Goal: Task Accomplishment & Management: Use online tool/utility

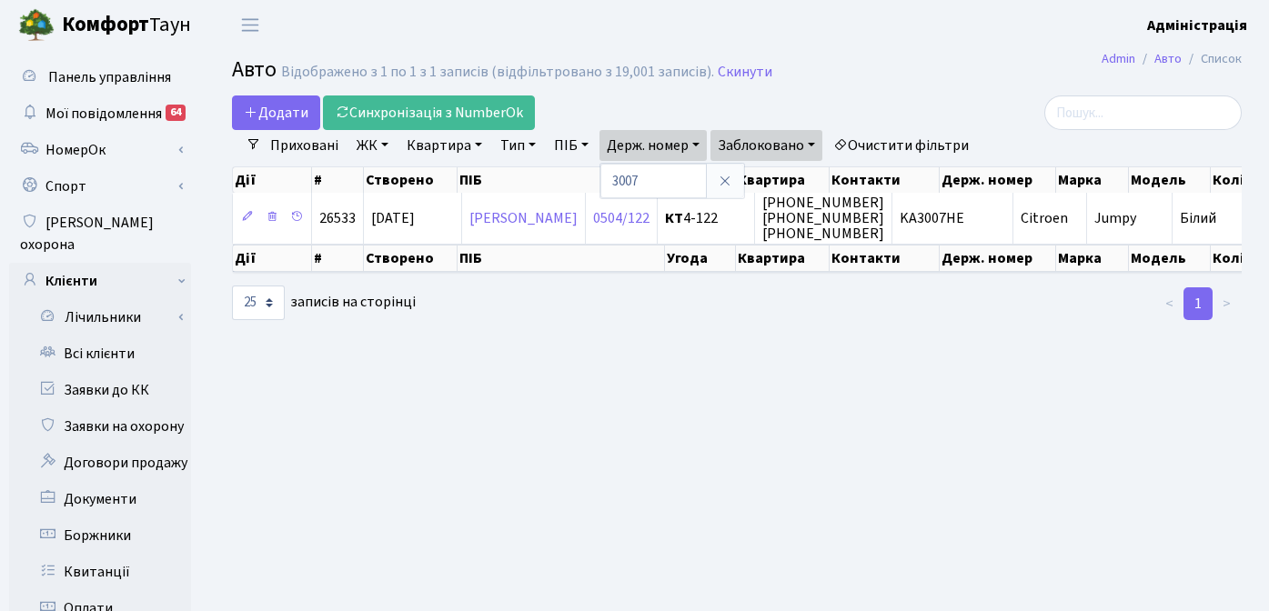
select select "25"
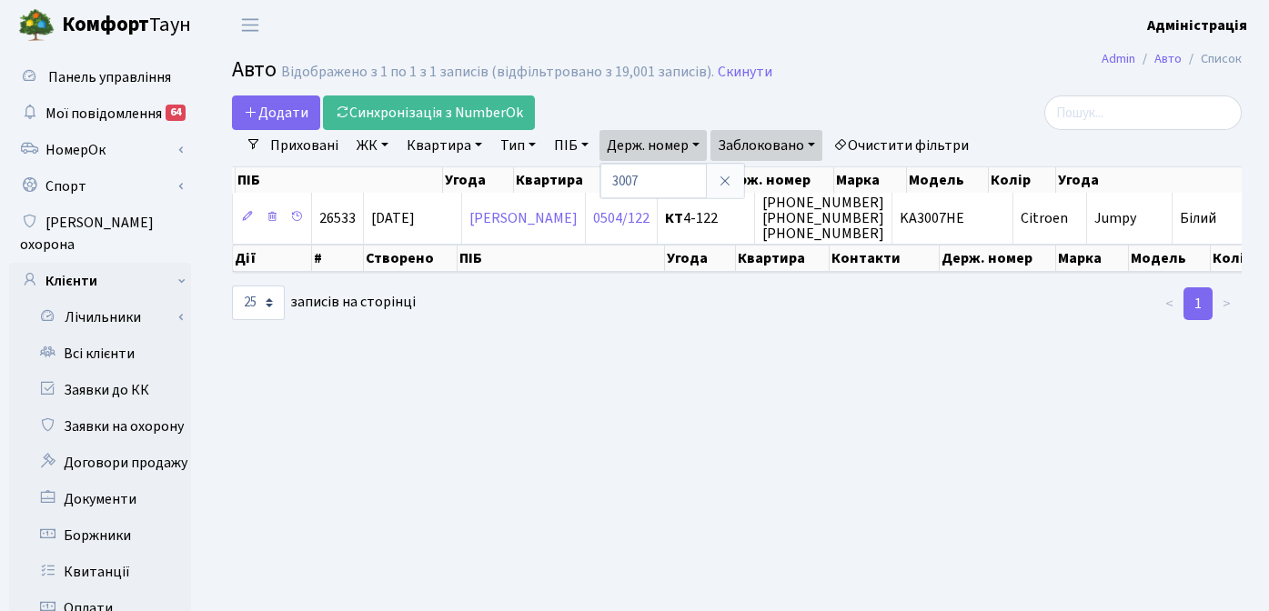
scroll to position [0, 222]
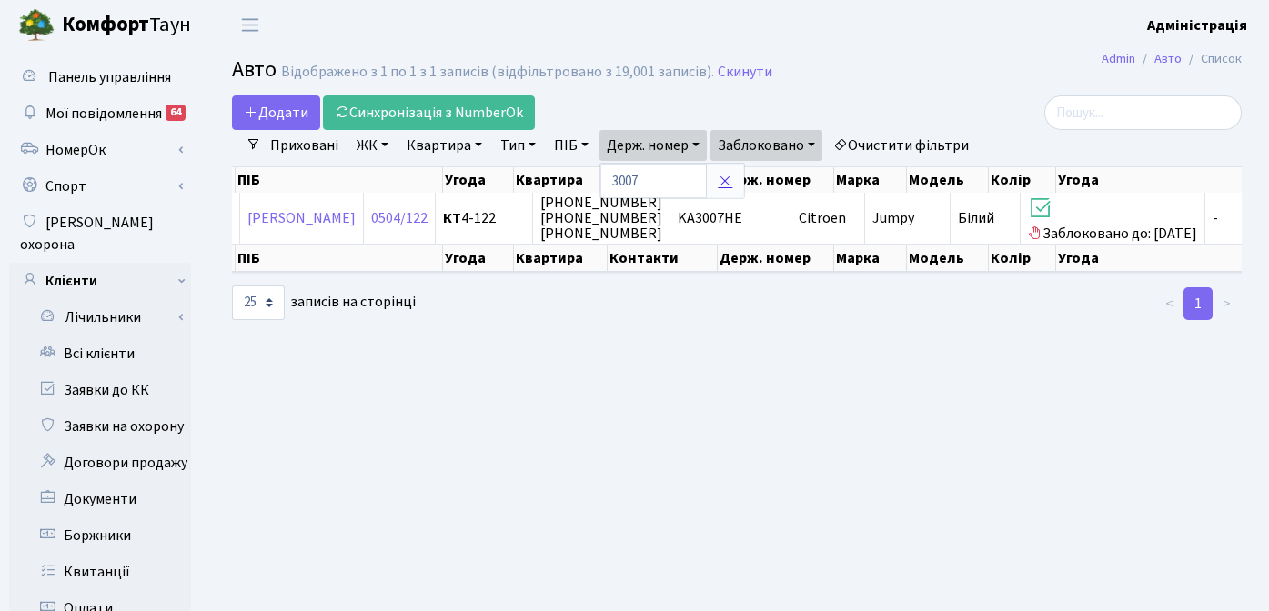
click at [727, 180] on icon at bounding box center [725, 181] width 15 height 15
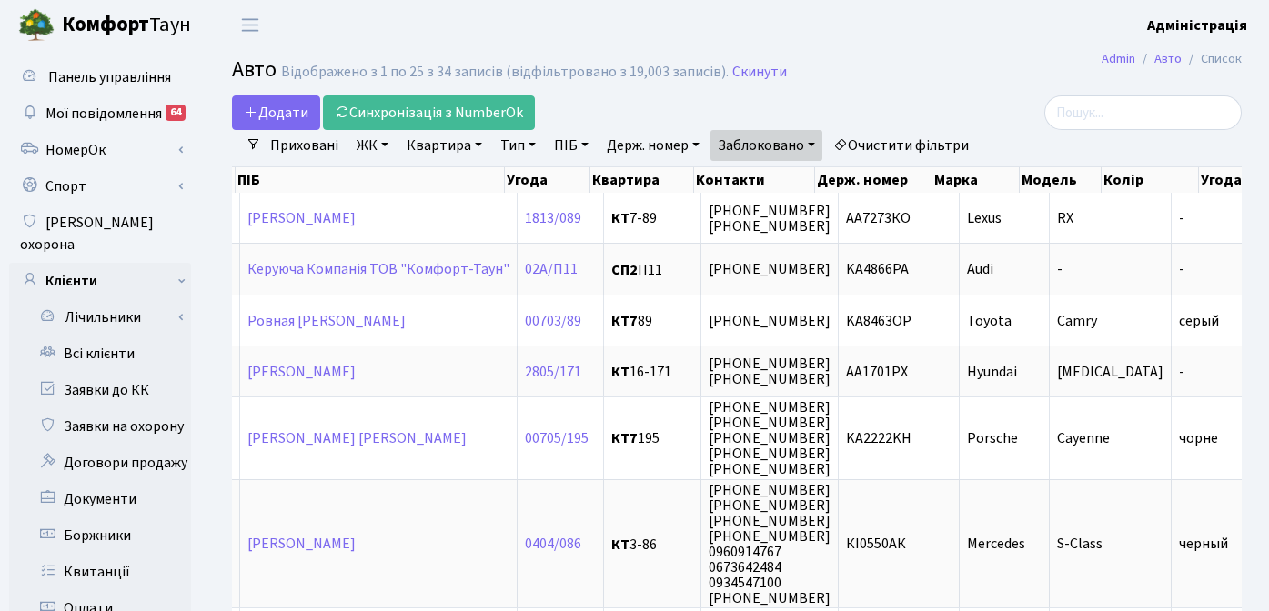
click at [955, 68] on h2 "Авто Відображено з 1 по 25 з 34 записів (відфільтровано з 19,003 записів). Скин…" at bounding box center [737, 72] width 1010 height 31
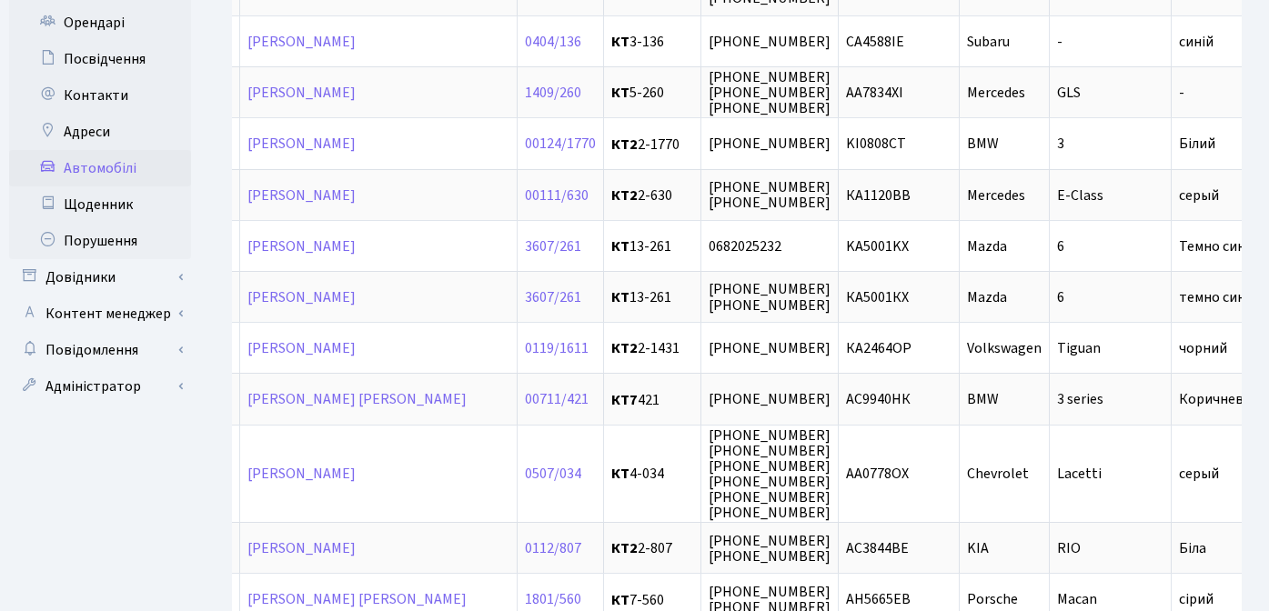
scroll to position [702, 0]
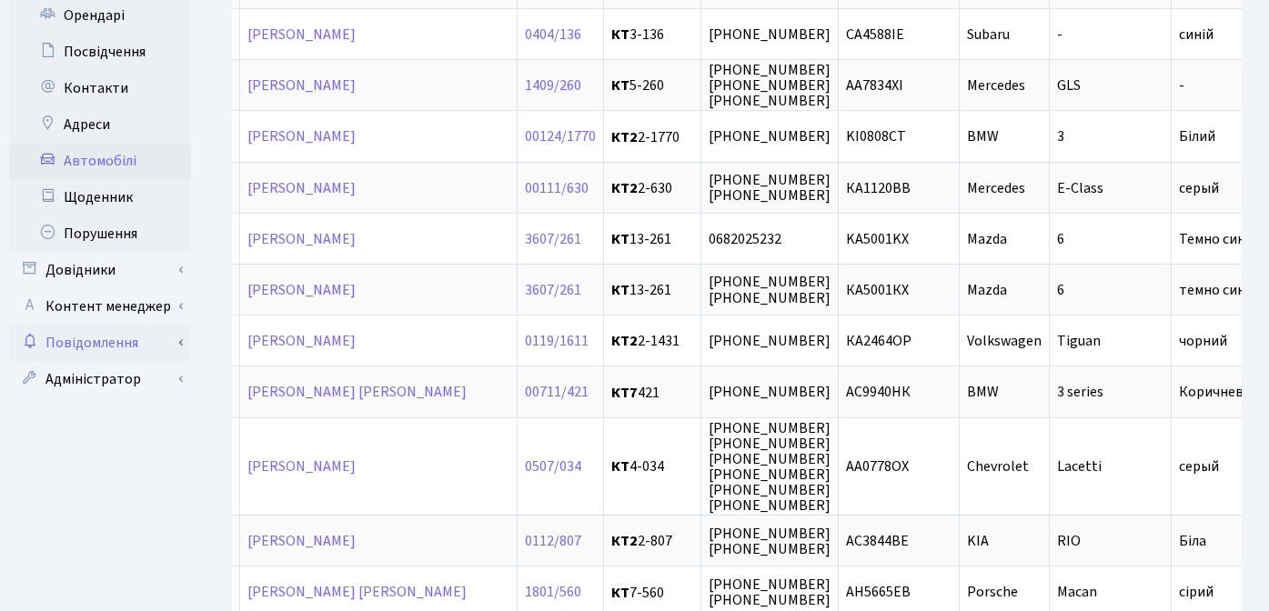
click at [117, 325] on link "Повідомлення" at bounding box center [100, 343] width 182 height 36
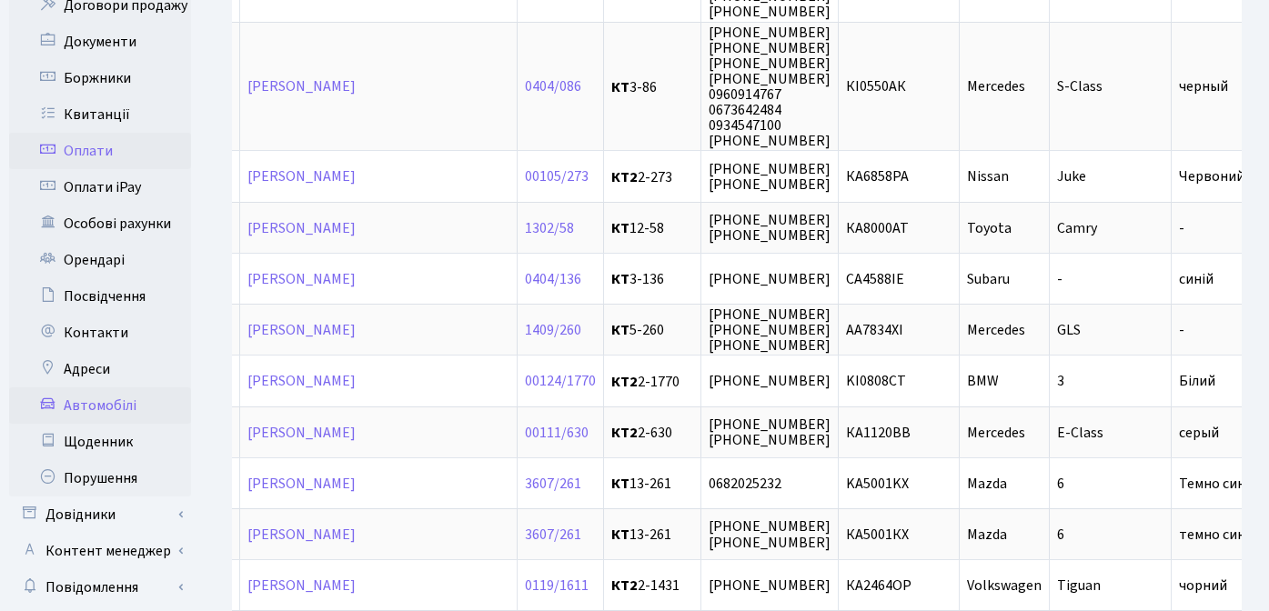
scroll to position [457, 0]
click at [128, 61] on link "Боржники" at bounding box center [100, 79] width 182 height 36
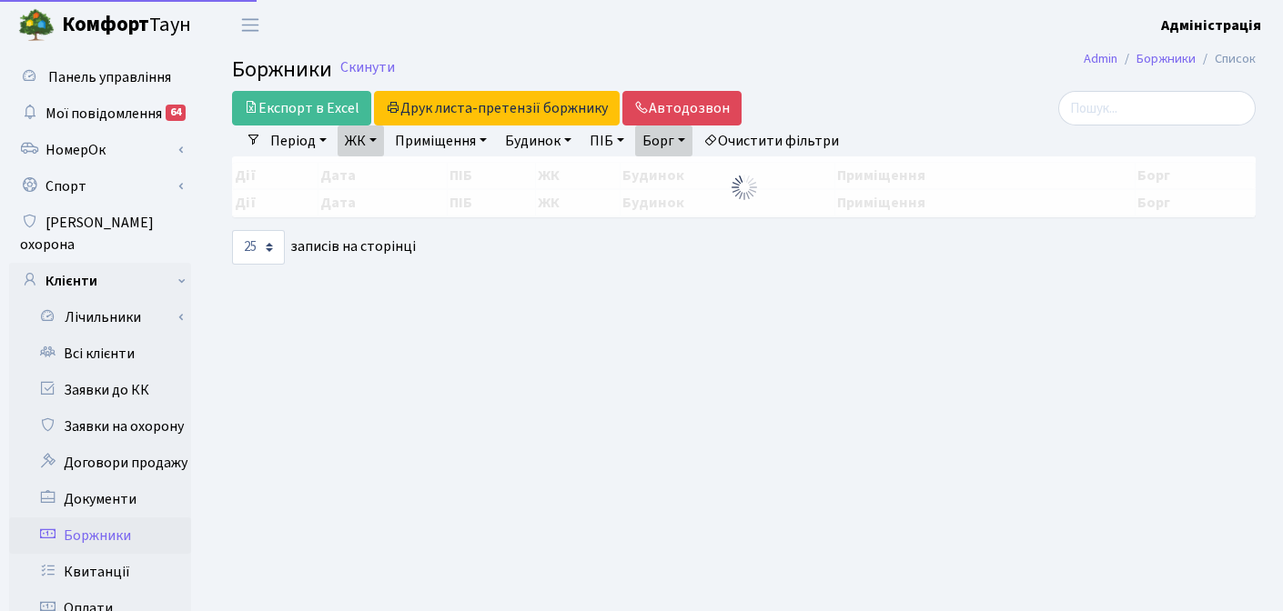
select select "25"
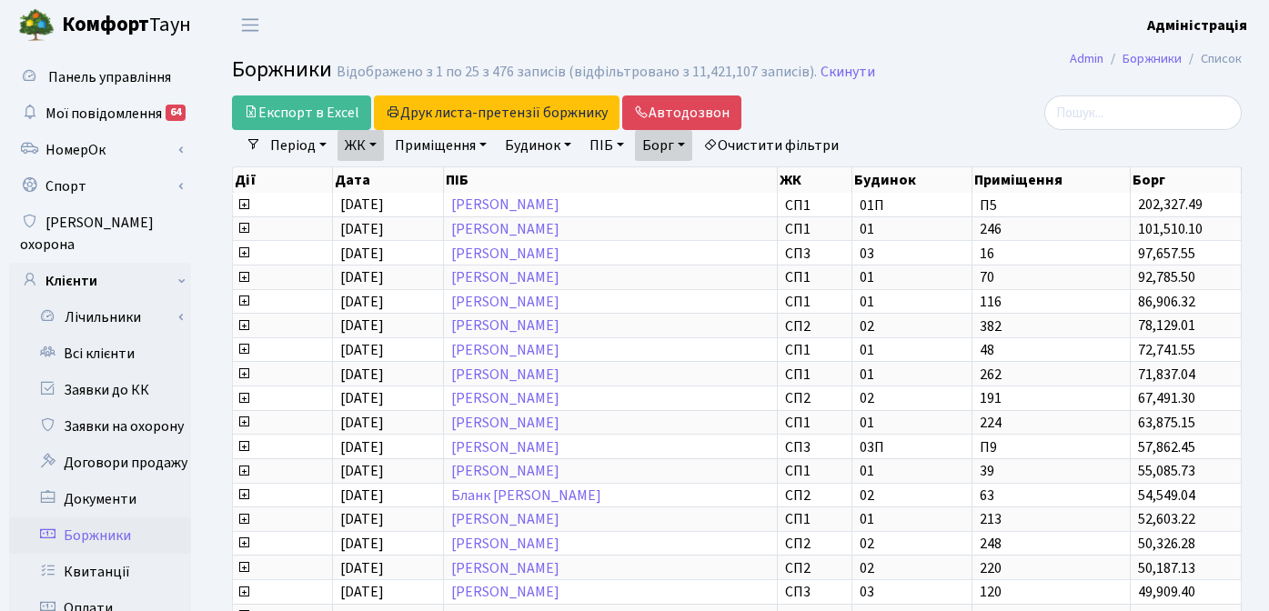
click at [777, 139] on link "Очистити фільтри" at bounding box center [771, 145] width 150 height 31
select select
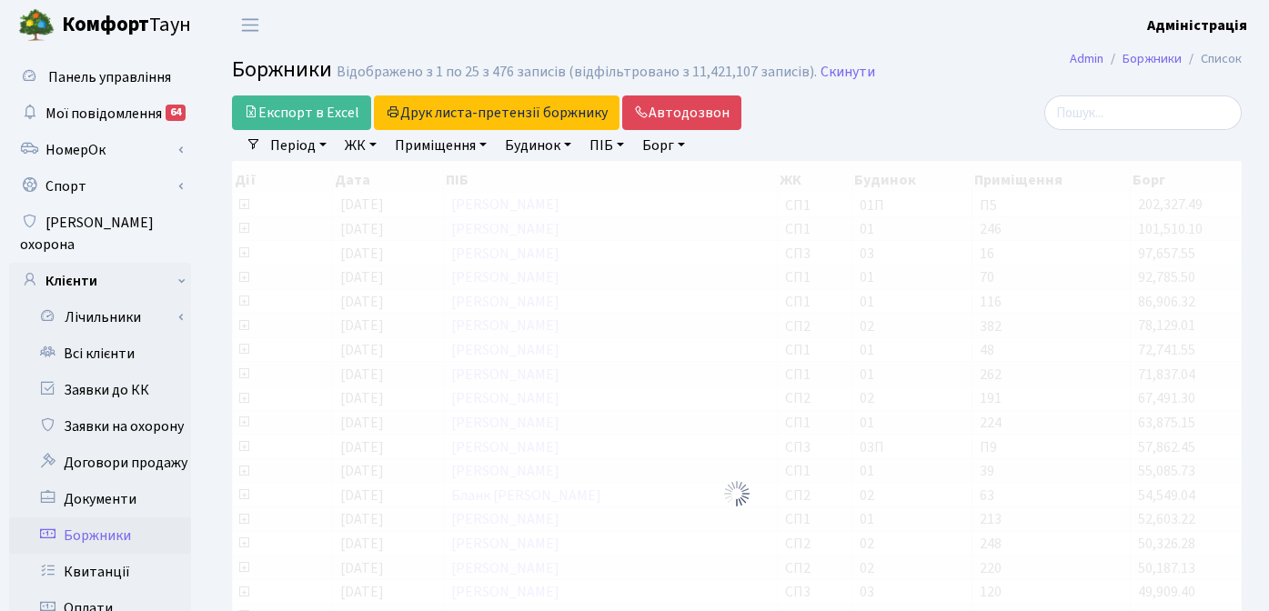
click at [352, 140] on link "ЖК" at bounding box center [361, 145] width 46 height 31
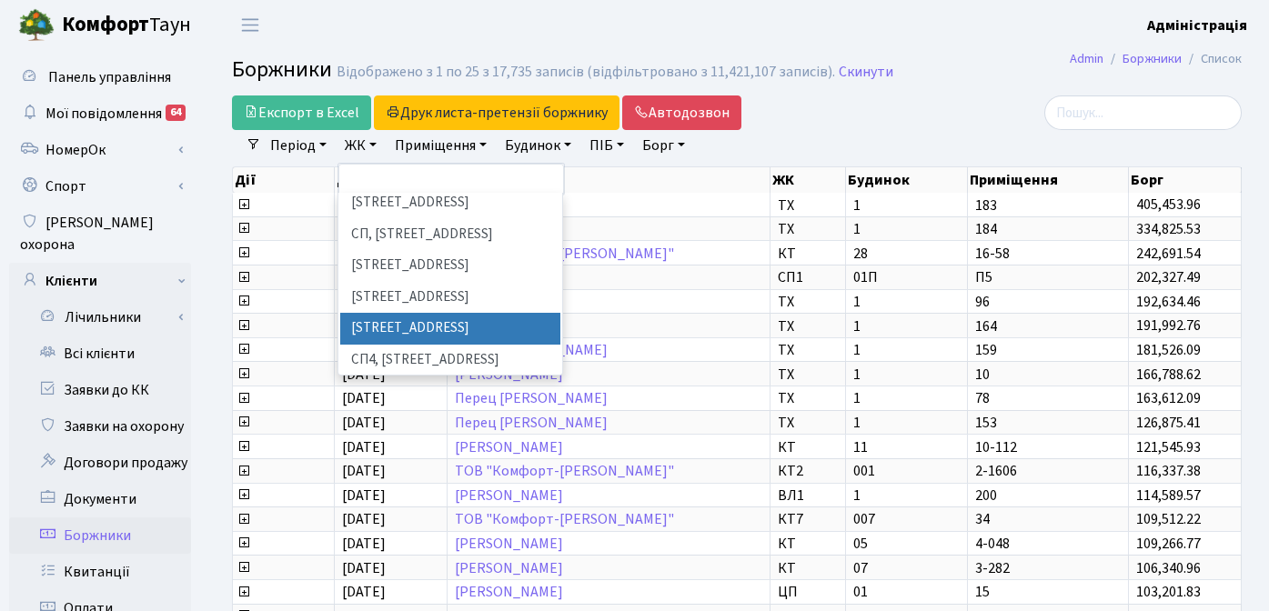
scroll to position [277, 0]
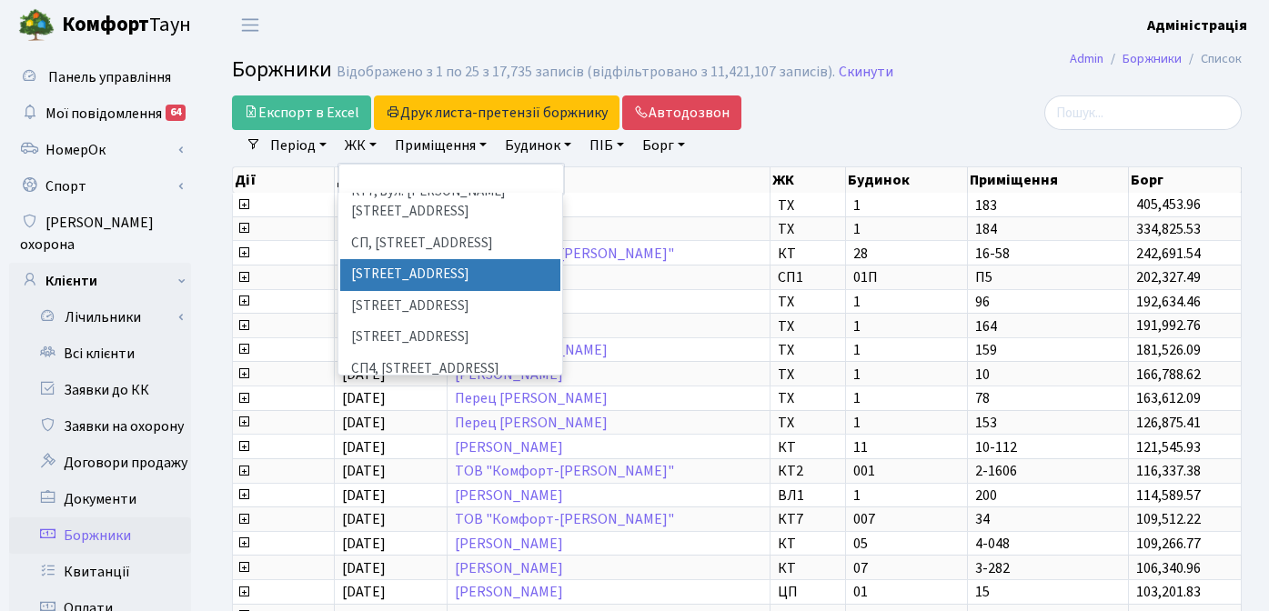
click at [423, 259] on li "[STREET_ADDRESS]" at bounding box center [450, 275] width 220 height 32
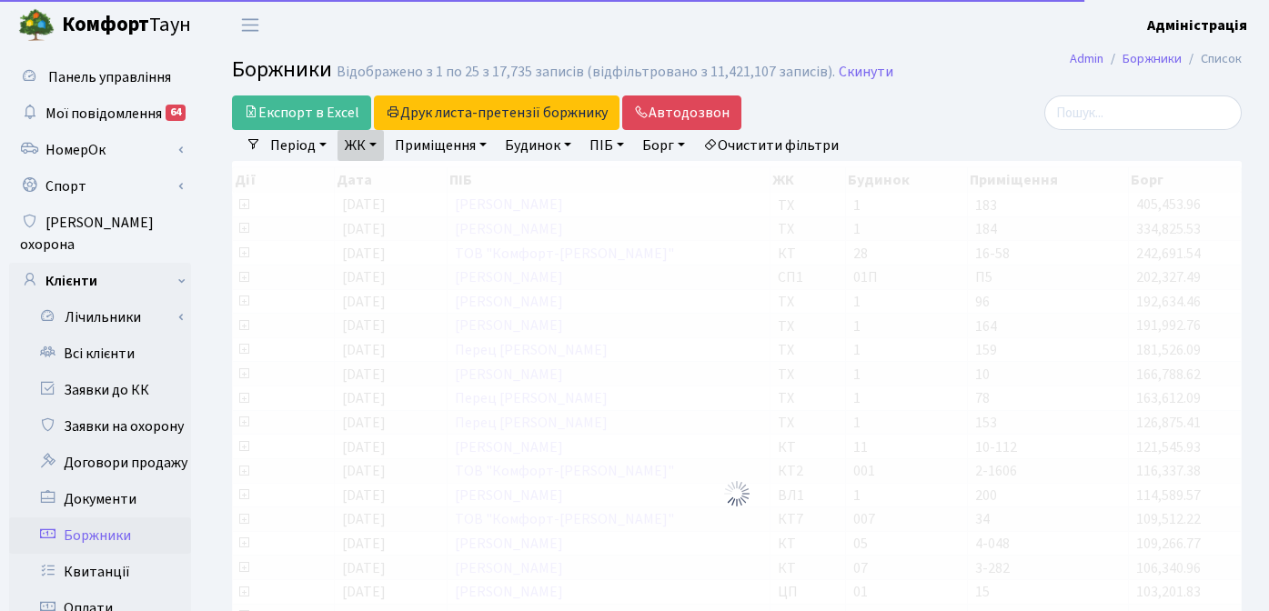
click at [360, 147] on link "ЖК" at bounding box center [361, 145] width 46 height 31
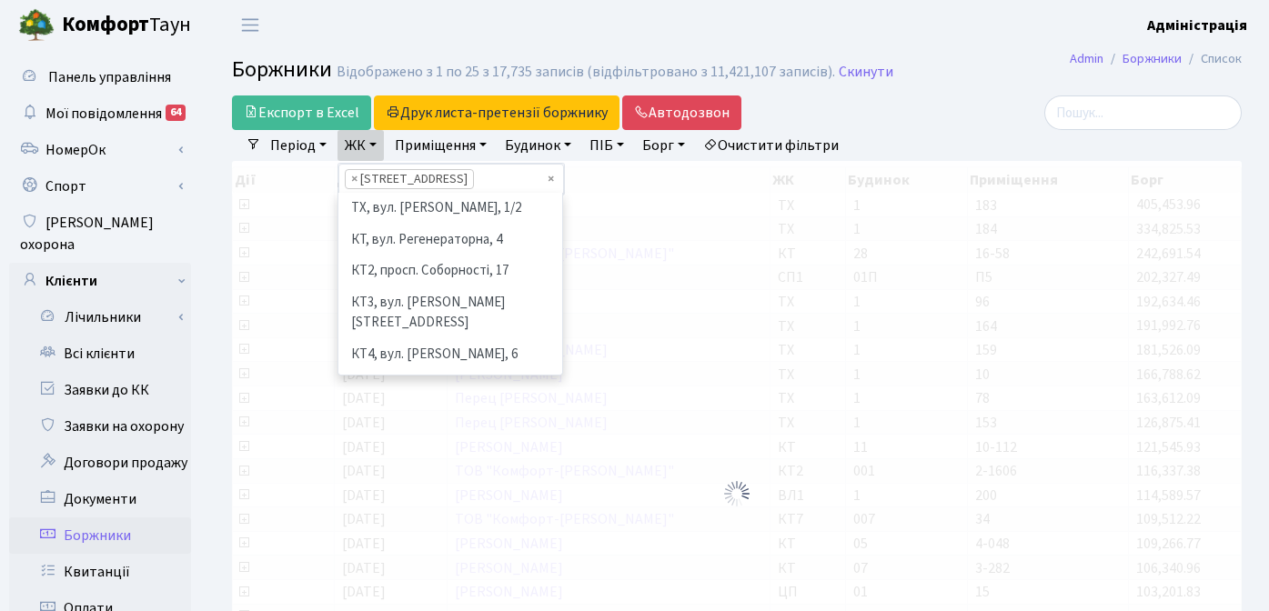
scroll to position [251, 0]
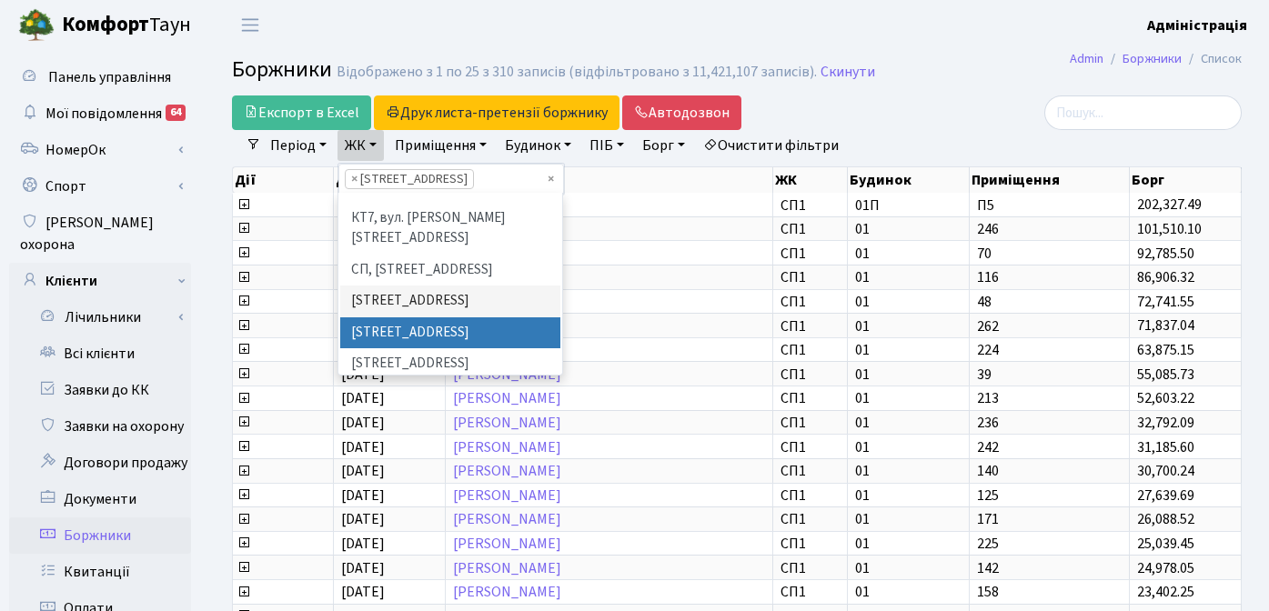
click at [401, 318] on li "[STREET_ADDRESS]" at bounding box center [450, 334] width 220 height 32
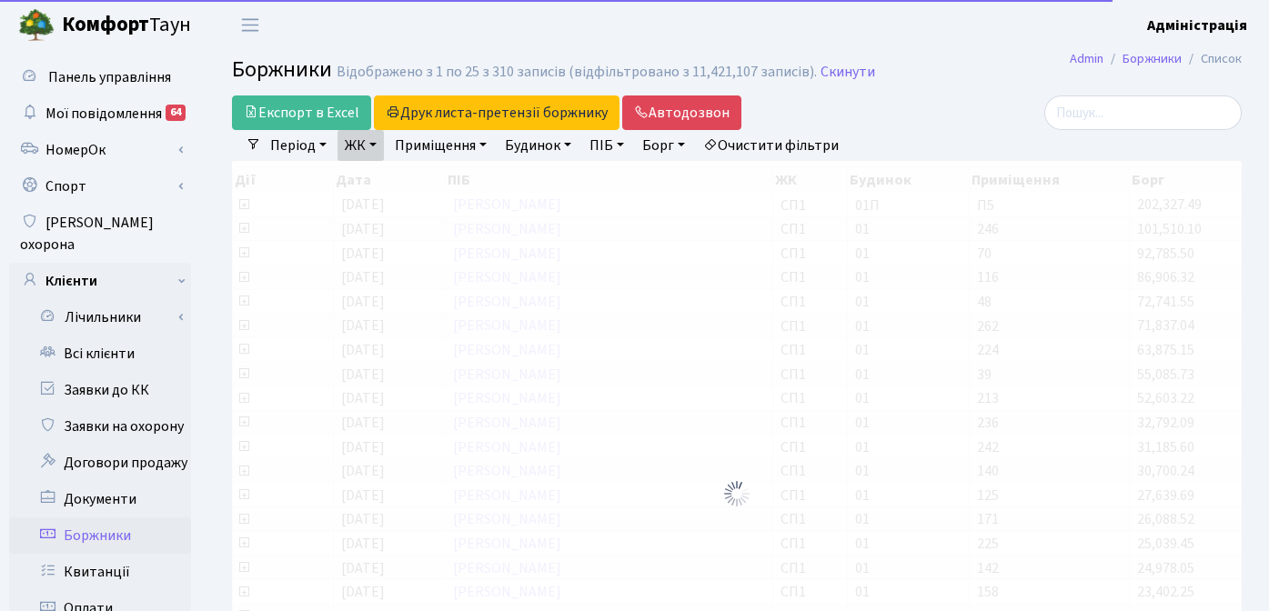
click at [361, 138] on link "ЖК" at bounding box center [361, 145] width 46 height 31
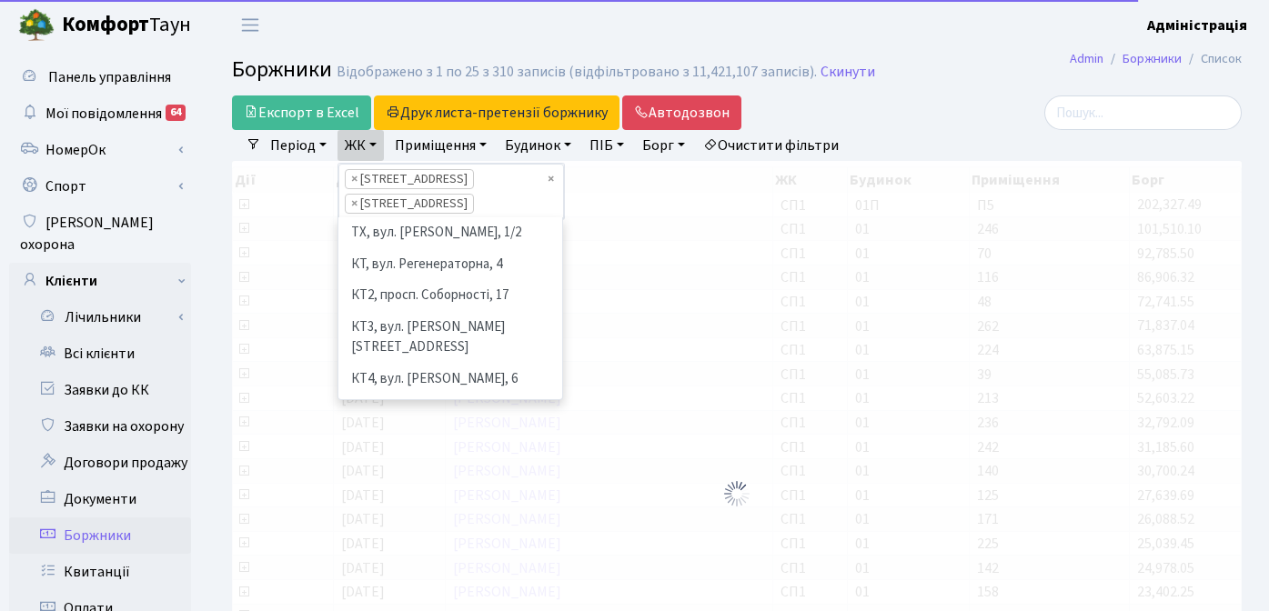
scroll to position [220, 0]
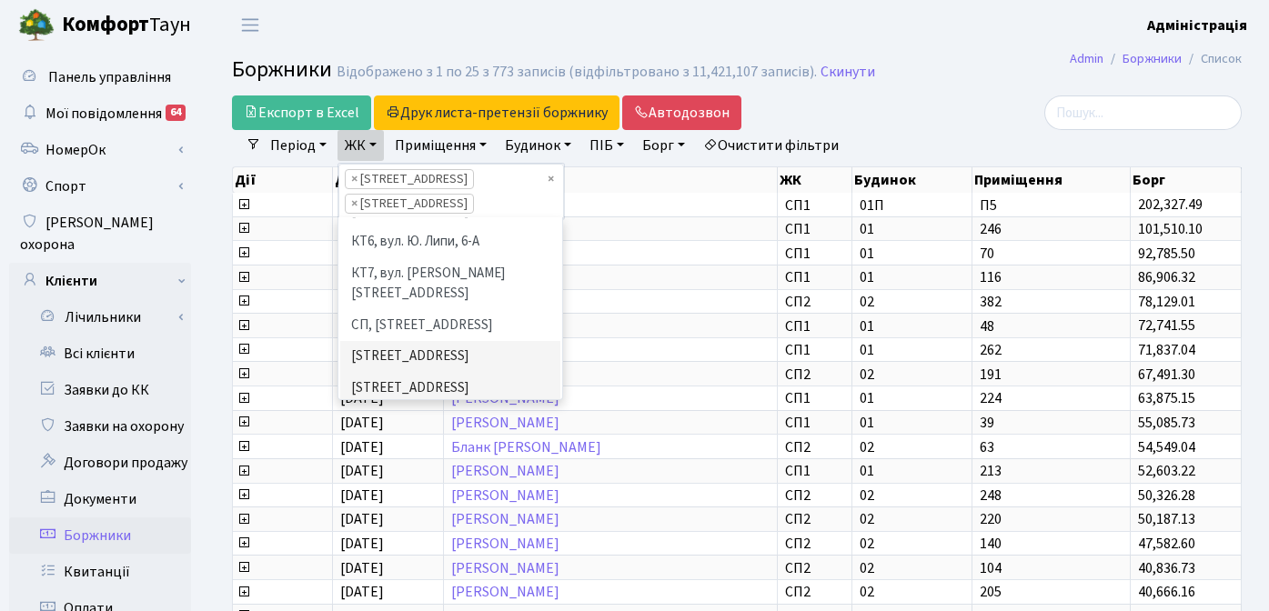
click at [392, 404] on li "[STREET_ADDRESS]" at bounding box center [450, 420] width 220 height 32
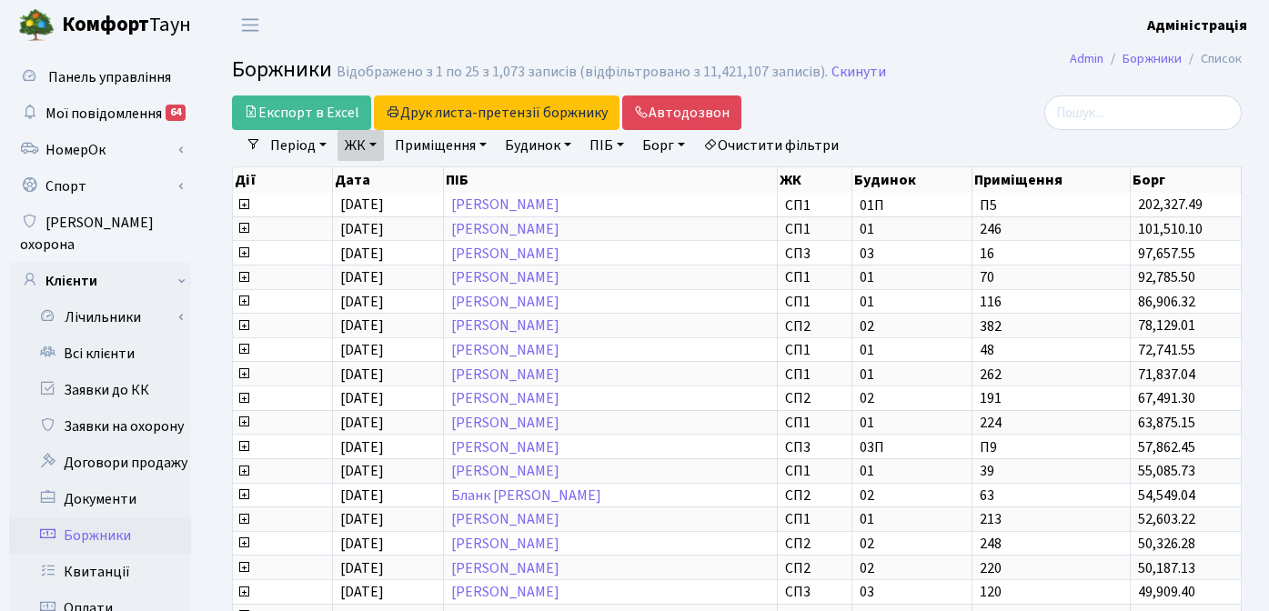
click at [674, 142] on link "Борг" at bounding box center [663, 145] width 57 height 31
click at [917, 119] on div at bounding box center [1083, 113] width 346 height 35
click at [689, 142] on link "Борг" at bounding box center [663, 145] width 57 height 31
drag, startPoint x: 664, startPoint y: 180, endPoint x: 637, endPoint y: 178, distance: 27.4
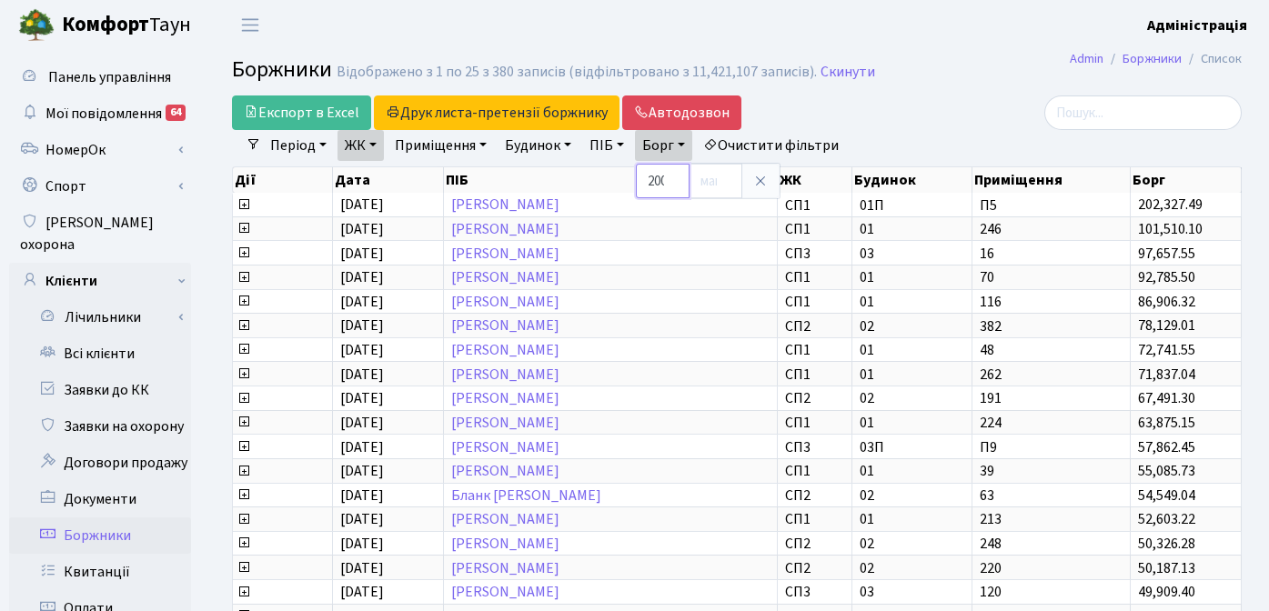
click at [637, 178] on div "Експорт в Excel Друк листа-претензії боржнику ЖК КТ ЦП ТХ КТ2 КТ3 КТ4 КТ5 КТ6 К…" at bounding box center [736, 486] width 1037 height 780
click at [665, 149] on link "Борг" at bounding box center [663, 145] width 57 height 31
drag, startPoint x: 663, startPoint y: 184, endPoint x: 654, endPoint y: 182, distance: 9.3
click at [654, 182] on input "2000" at bounding box center [663, 181] width 54 height 35
type input "5000"
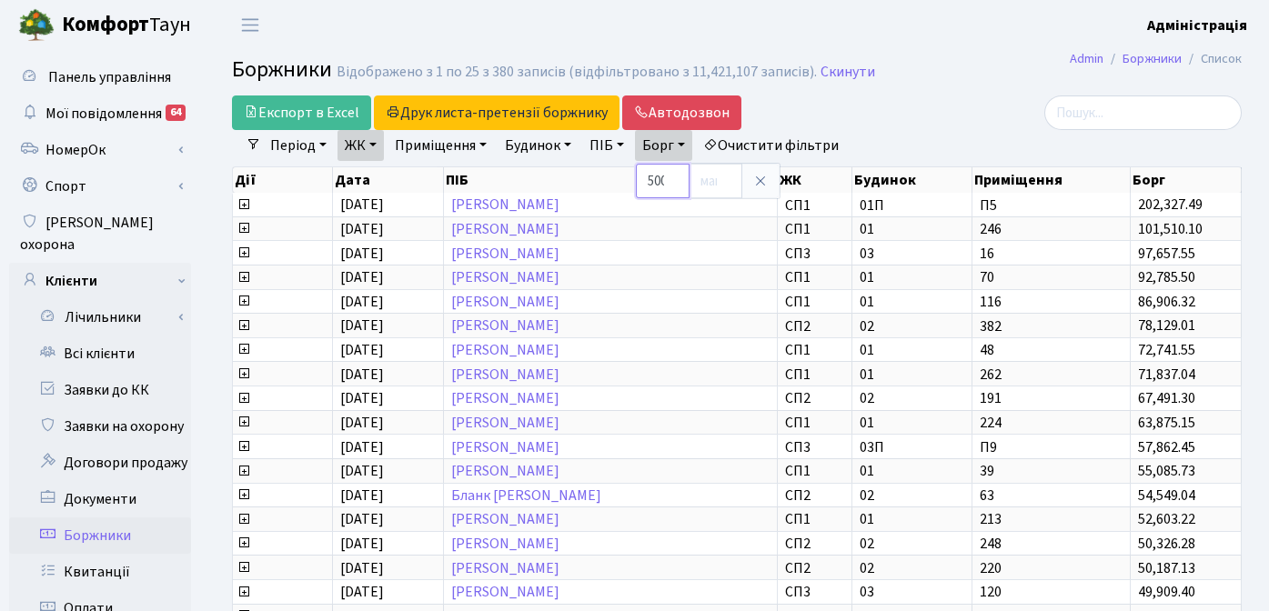
scroll to position [0, 11]
drag, startPoint x: 659, startPoint y: 180, endPoint x: 710, endPoint y: 181, distance: 51.0
click at [710, 181] on div "5000" at bounding box center [708, 181] width 144 height 35
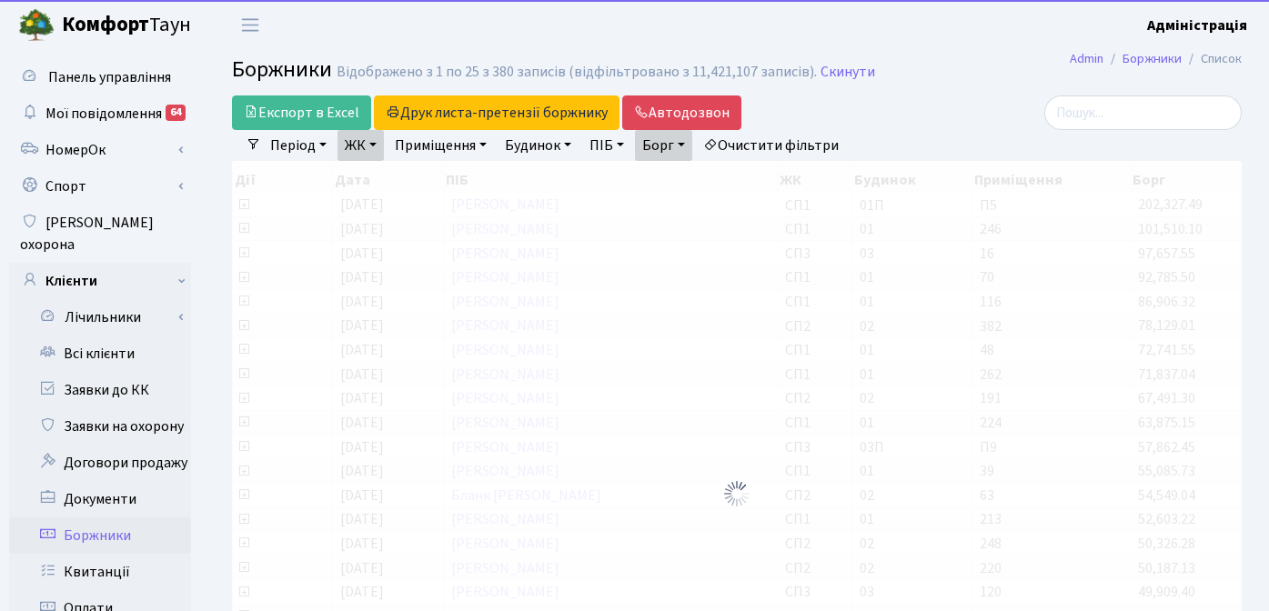
click at [898, 114] on div "Експорт в Excel Друк листа-претензії боржнику ЖК КТ ЦП ТХ КТ2 КТ3 КТ4 КТ5 КТ6 К…" at bounding box center [563, 113] width 691 height 35
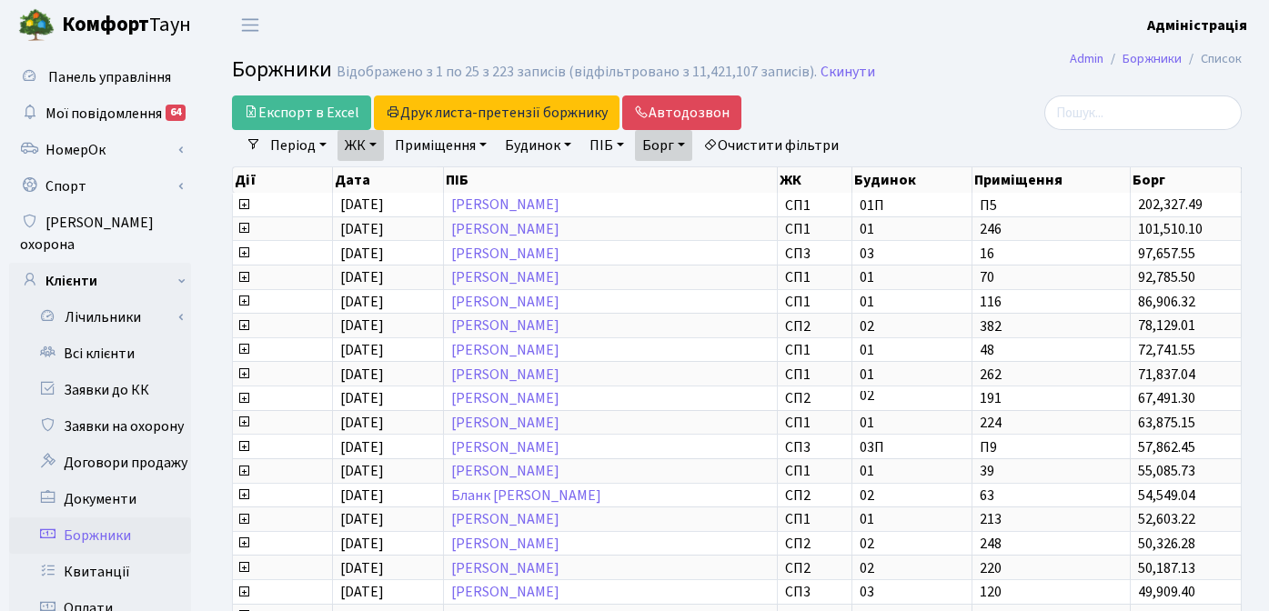
click at [692, 143] on link "Борг" at bounding box center [663, 145] width 57 height 31
click at [663, 185] on input "5000" at bounding box center [663, 181] width 54 height 35
click at [895, 110] on div "Експорт в Excel Друк листа-претензії боржнику ЖК КТ ЦП ТХ КТ2 КТ3 КТ4 КТ5 КТ6 К…" at bounding box center [564, 113] width 664 height 35
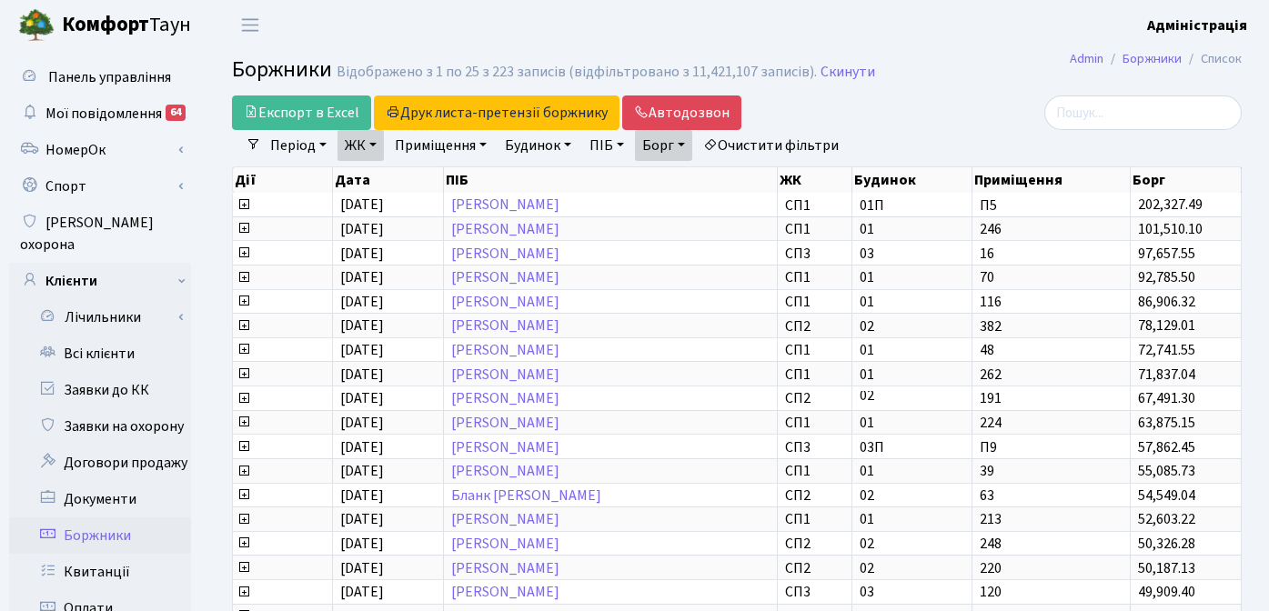
click at [692, 144] on link "Борг" at bounding box center [663, 145] width 57 height 31
click at [861, 103] on div "Експорт в Excel Друк листа-претензії боржнику ЖК КТ ЦП ТХ КТ2 КТ3 КТ4 КТ5 КТ6 К…" at bounding box center [564, 113] width 664 height 35
click at [691, 145] on link "Борг" at bounding box center [663, 145] width 57 height 31
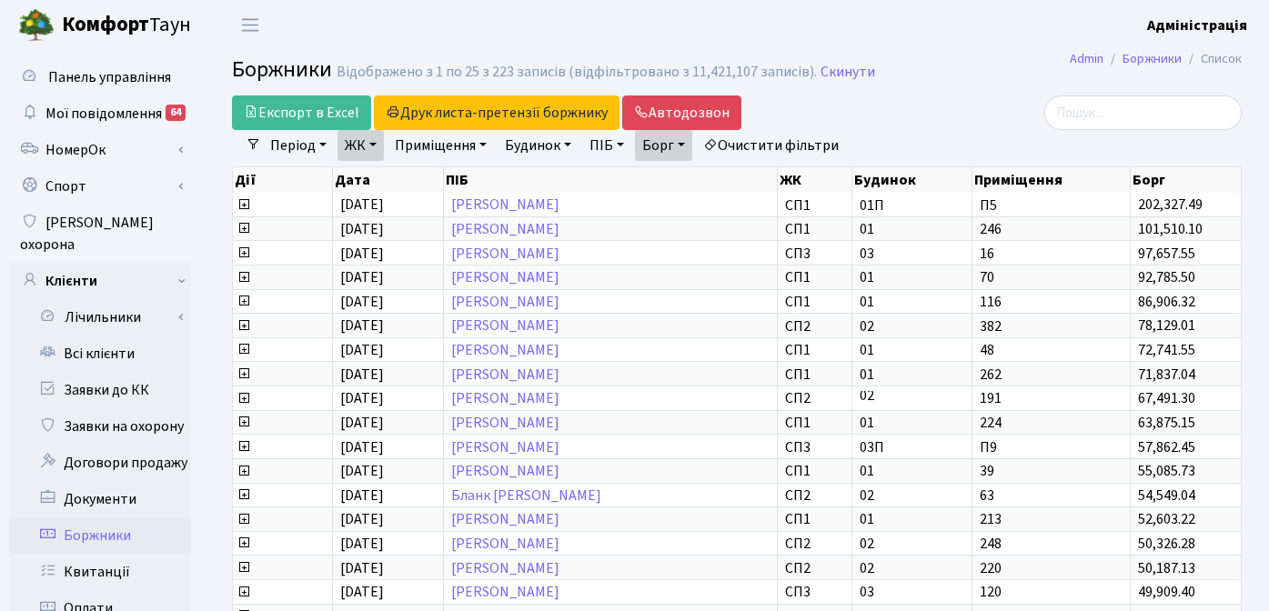
scroll to position [0, 11]
click at [881, 115] on div "Експорт в Excel Друк листа-претензії боржнику ЖК КТ ЦП ТХ КТ2 КТ3 КТ4 КТ5 КТ6 К…" at bounding box center [564, 113] width 664 height 35
click at [692, 146] on link "Борг" at bounding box center [663, 145] width 57 height 31
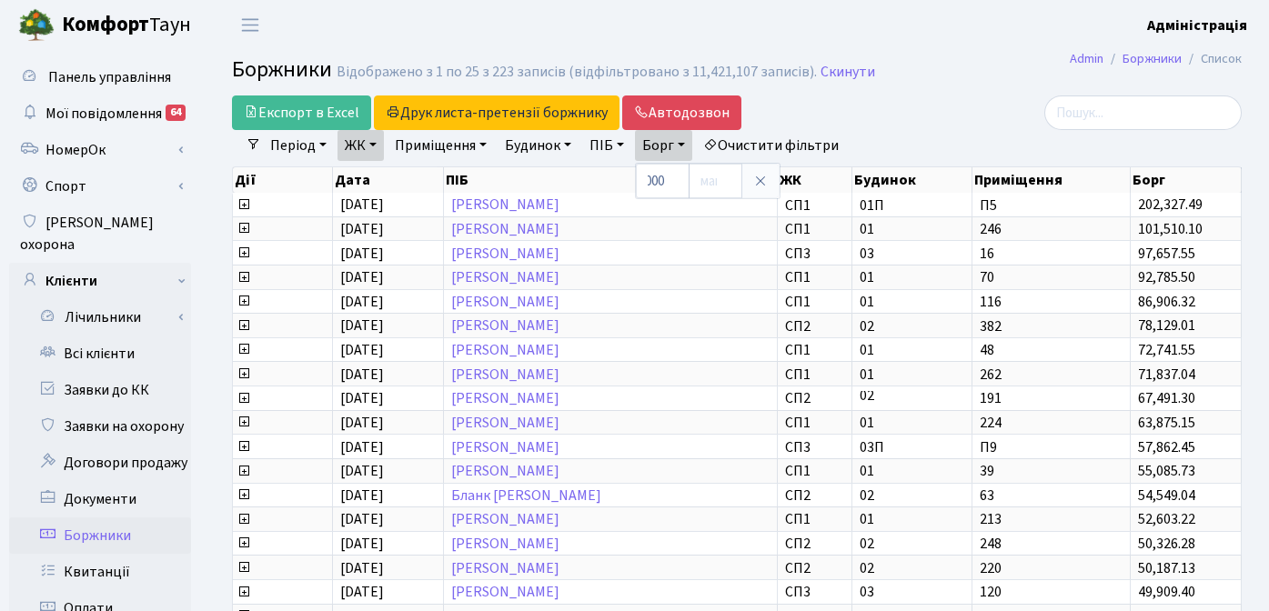
click at [907, 97] on div "Експорт в Excel Друк листа-претензії боржнику ЖК КТ ЦП ТХ КТ2 КТ3 КТ4 КТ5 КТ6 К…" at bounding box center [563, 113] width 691 height 35
click at [812, 133] on link "Очистити фільтри" at bounding box center [771, 145] width 150 height 31
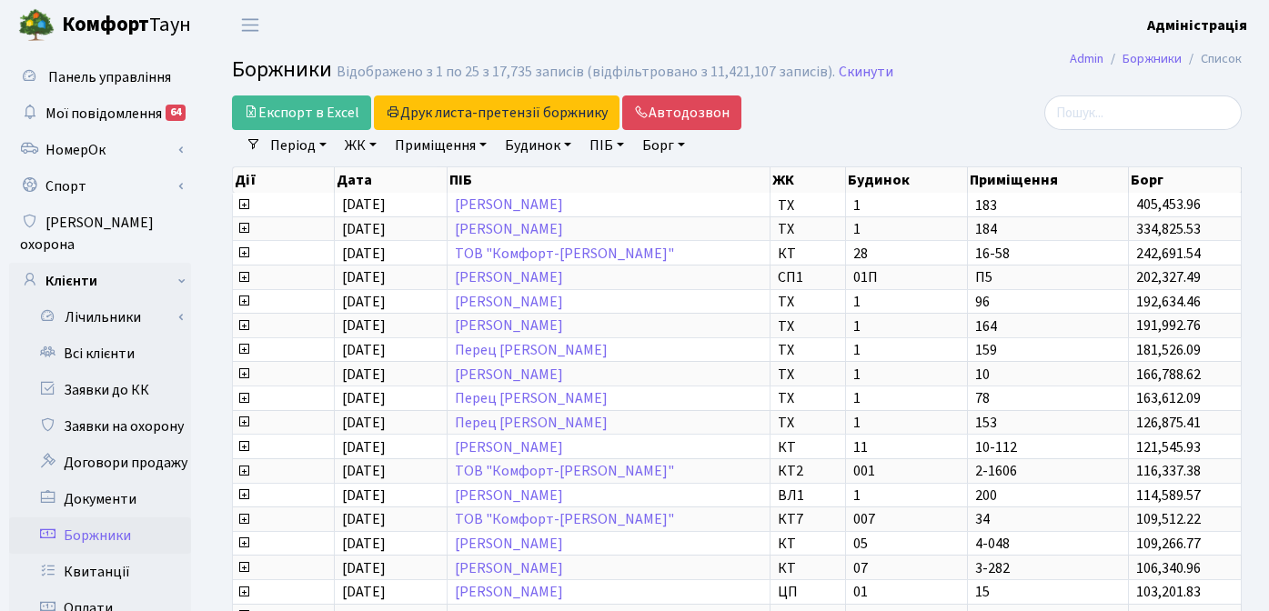
click at [354, 146] on link "ЖК" at bounding box center [361, 145] width 46 height 31
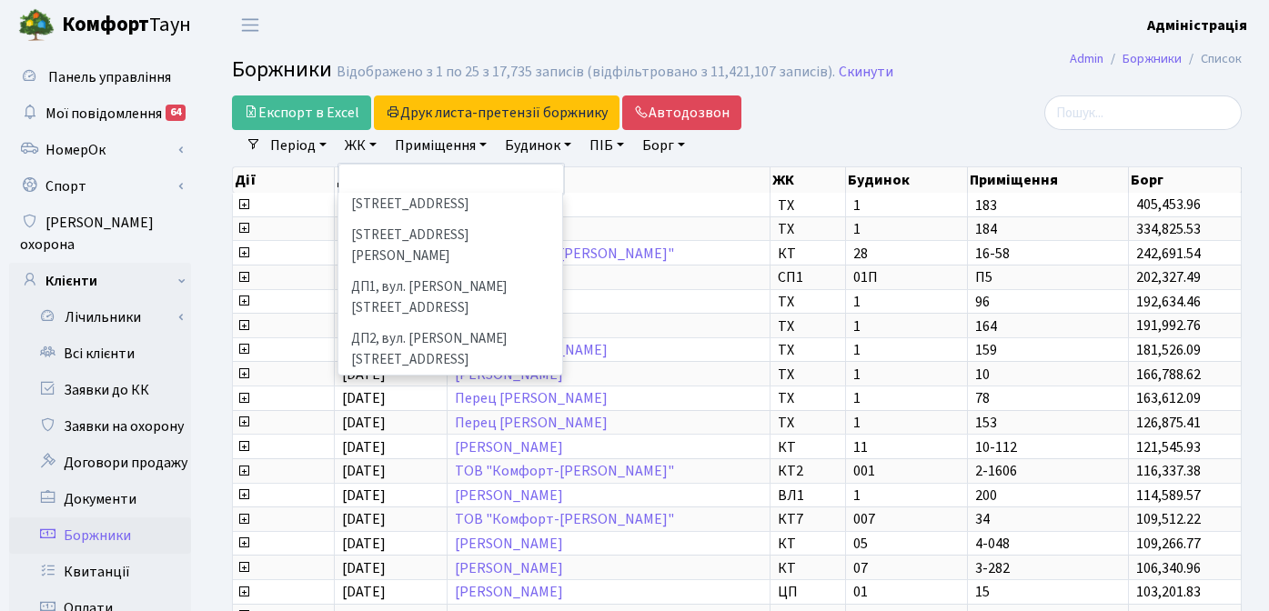
scroll to position [564, 0]
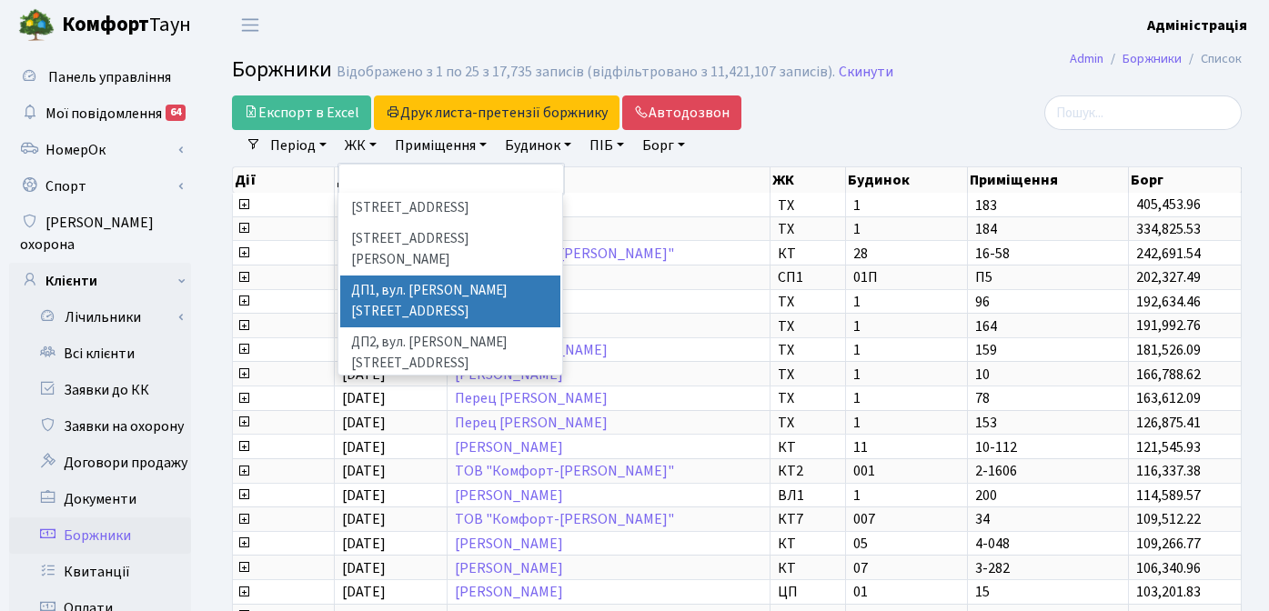
click at [422, 276] on li "ДП1, вул. [PERSON_NAME][STREET_ADDRESS]" at bounding box center [450, 302] width 220 height 52
select select "310"
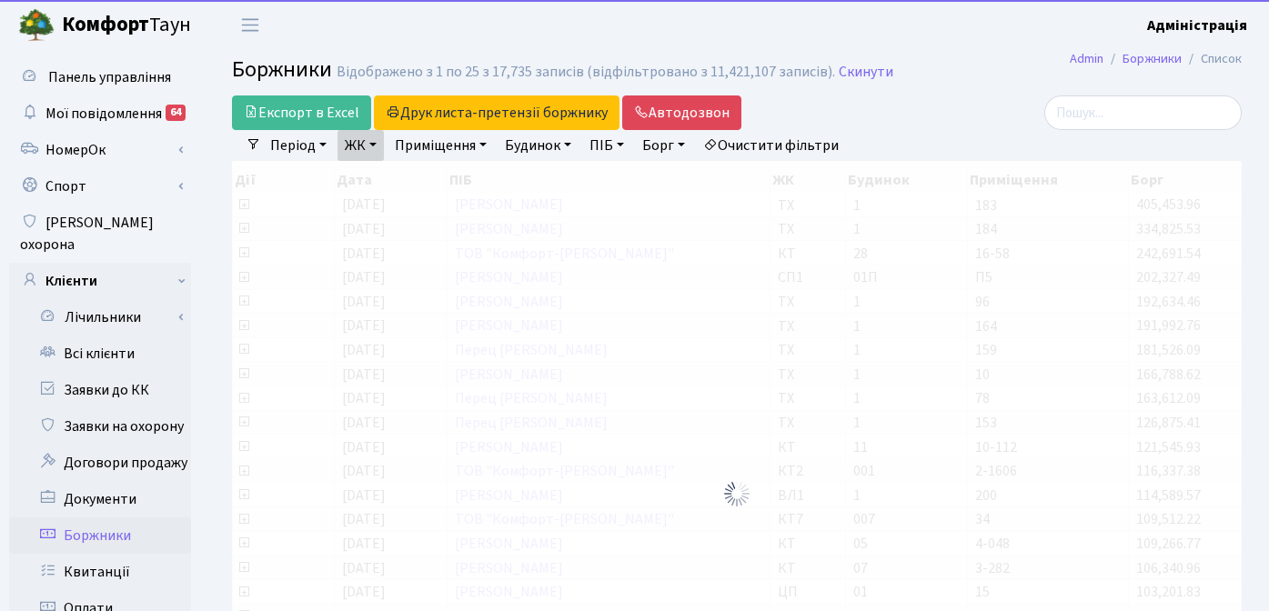
click at [353, 147] on link "ЖК" at bounding box center [361, 145] width 46 height 31
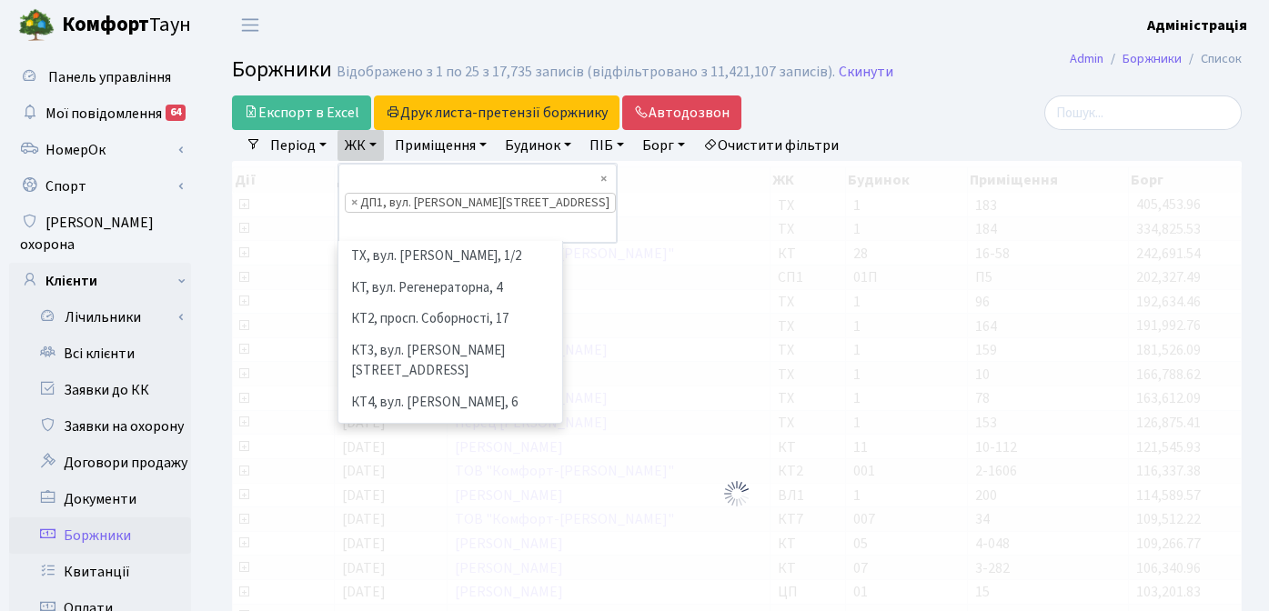
scroll to position [534, 0]
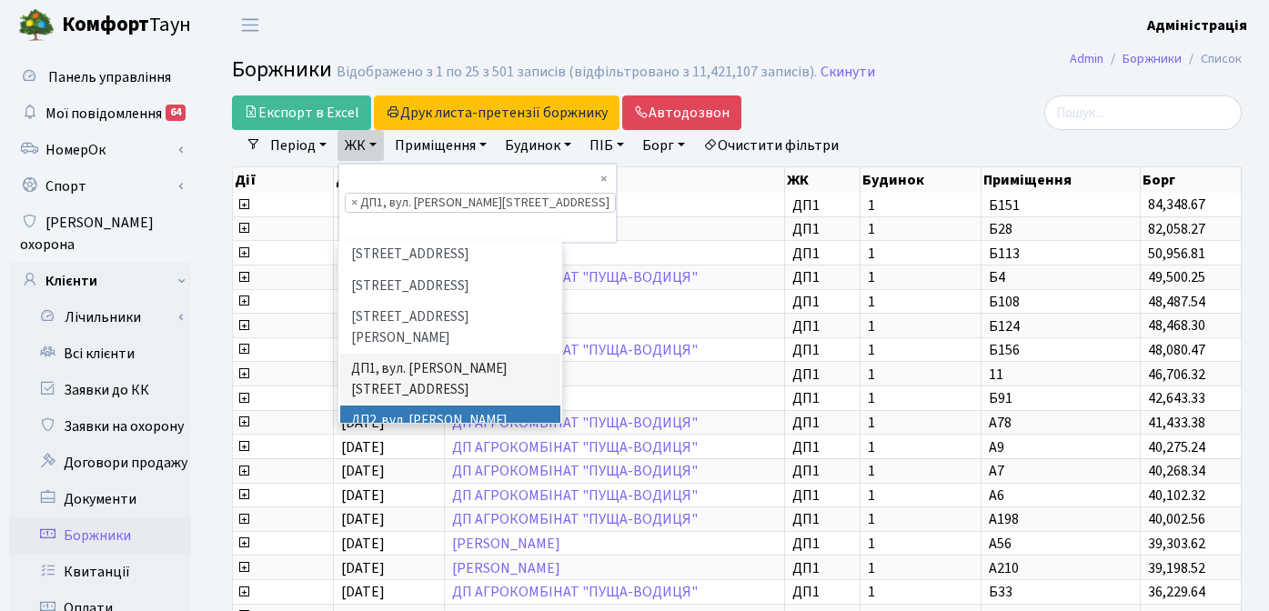
click at [381, 406] on li "ДП2, вул. [PERSON_NAME][STREET_ADDRESS]" at bounding box center [450, 432] width 220 height 52
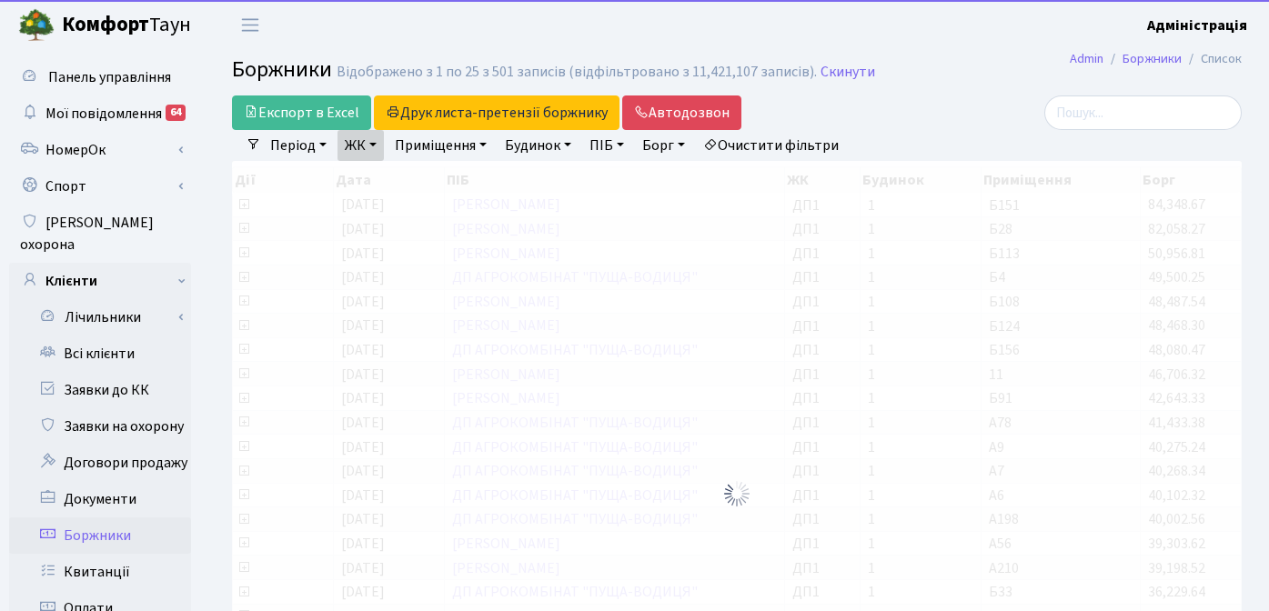
click at [368, 144] on link "ЖК" at bounding box center [361, 145] width 46 height 31
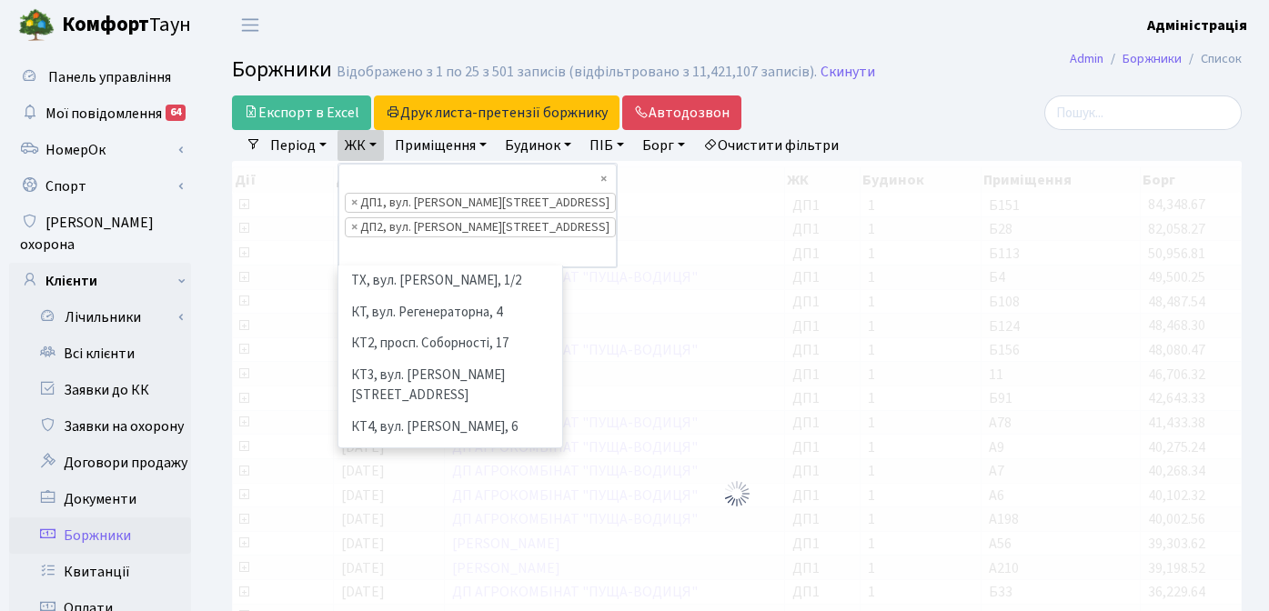
scroll to position [565, 0]
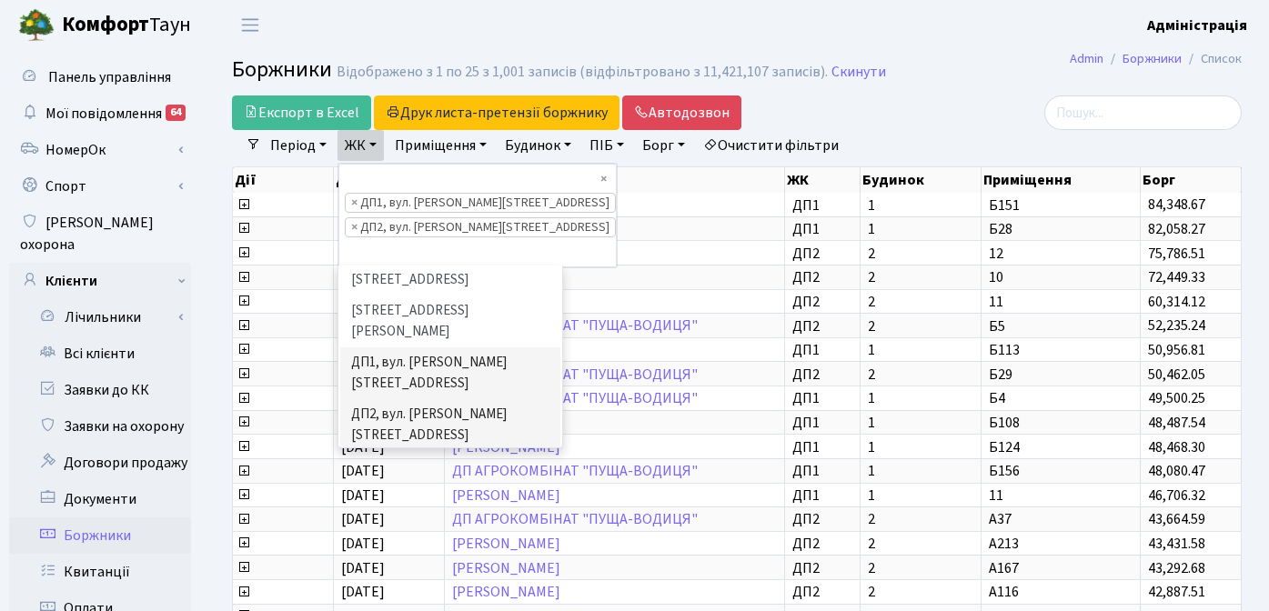
click at [385, 451] on li "ДП3, вул. [PERSON_NAME][STREET_ADDRESS]" at bounding box center [450, 477] width 220 height 52
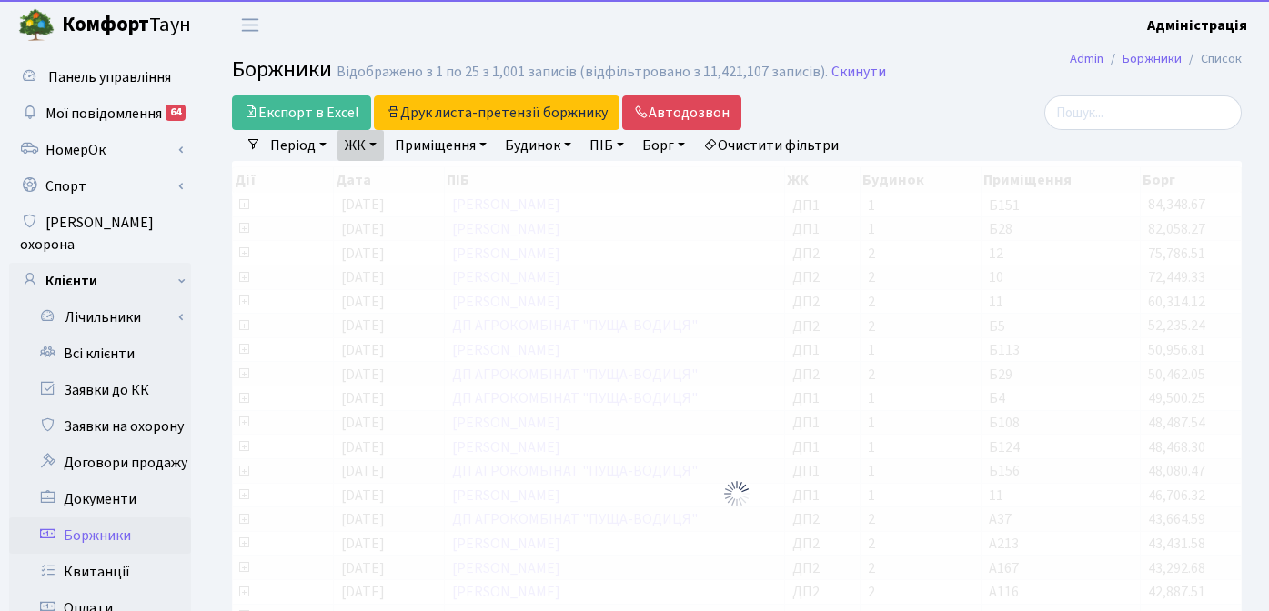
click at [372, 145] on link "ЖК" at bounding box center [361, 145] width 46 height 31
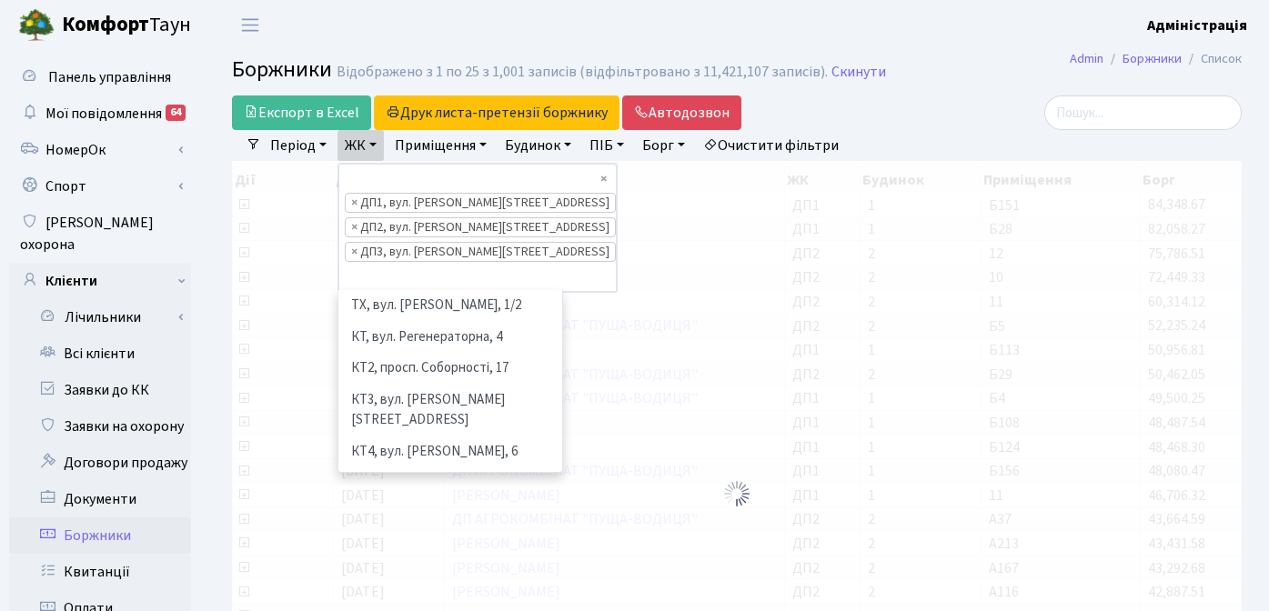
scroll to position [502, 0]
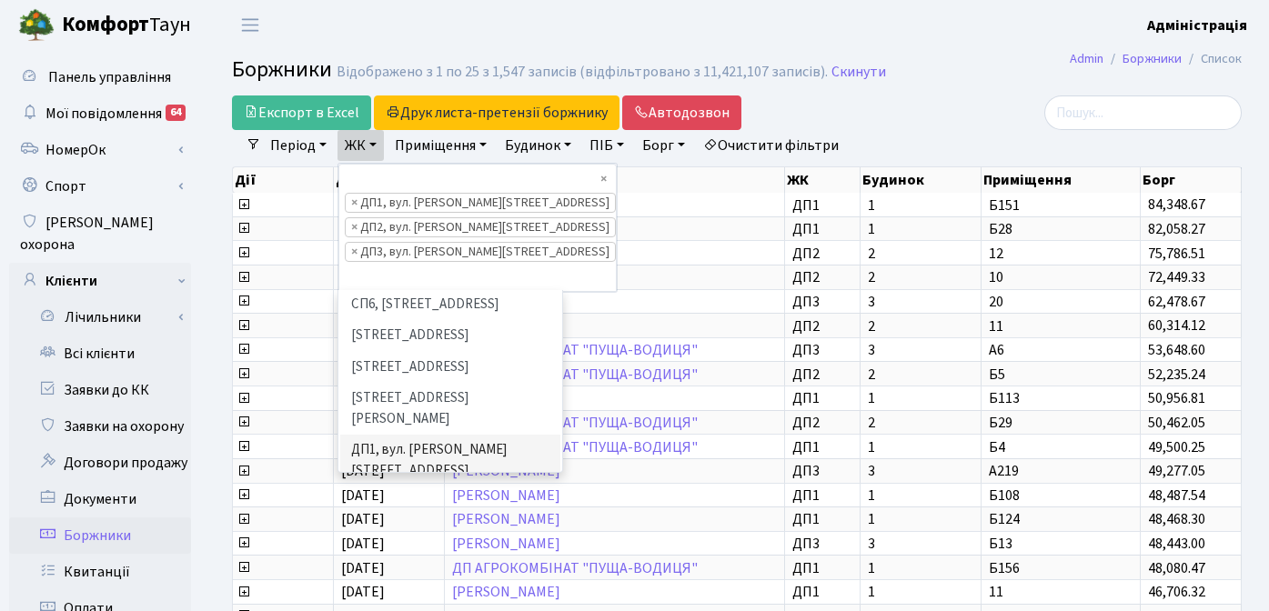
click at [388, 590] on li "ДП4, вул. [PERSON_NAME][STREET_ADDRESS]" at bounding box center [450, 616] width 220 height 52
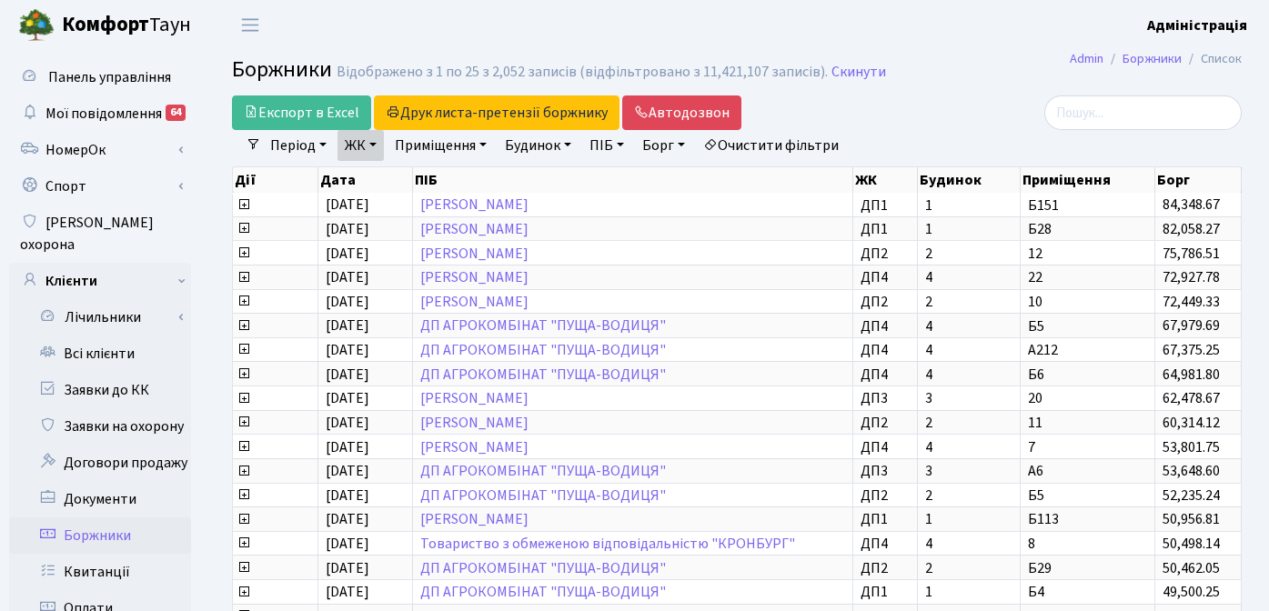
click at [680, 147] on link "Борг" at bounding box center [663, 145] width 57 height 31
drag, startPoint x: 661, startPoint y: 183, endPoint x: 648, endPoint y: 183, distance: 12.7
click at [648, 183] on input "2000" at bounding box center [663, 181] width 54 height 35
click at [661, 182] on input "2000" at bounding box center [663, 181] width 54 height 35
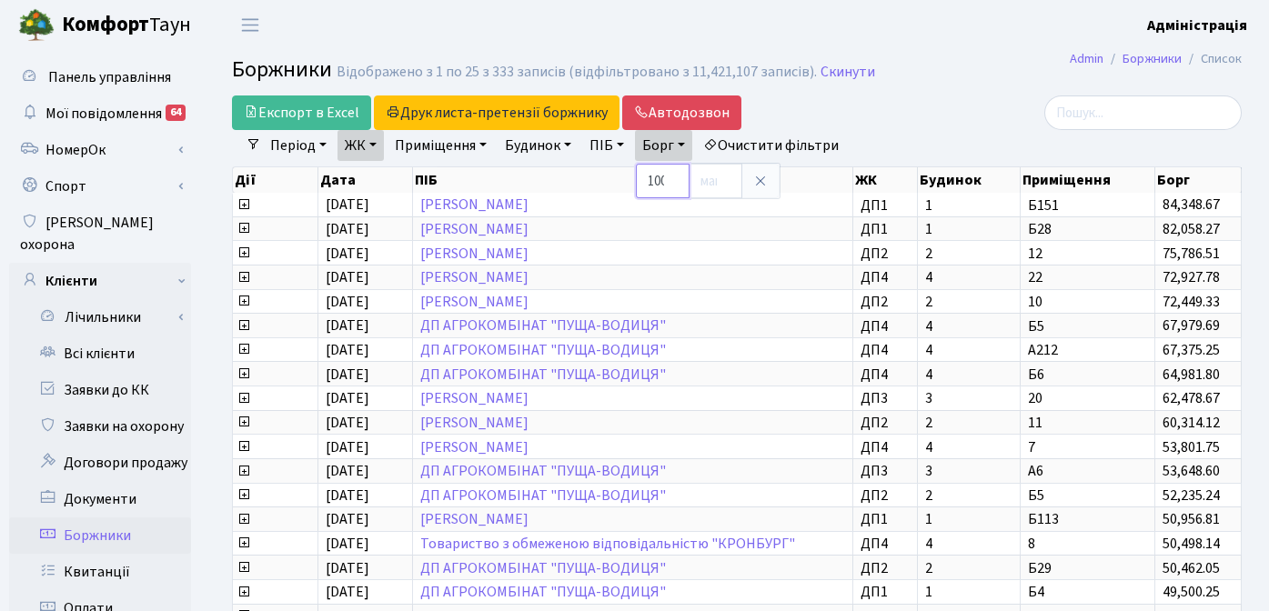
drag, startPoint x: 670, startPoint y: 183, endPoint x: 657, endPoint y: 183, distance: 12.7
click at [657, 183] on input "10000" at bounding box center [663, 181] width 54 height 35
type input "20000"
click at [768, 178] on icon at bounding box center [760, 181] width 15 height 15
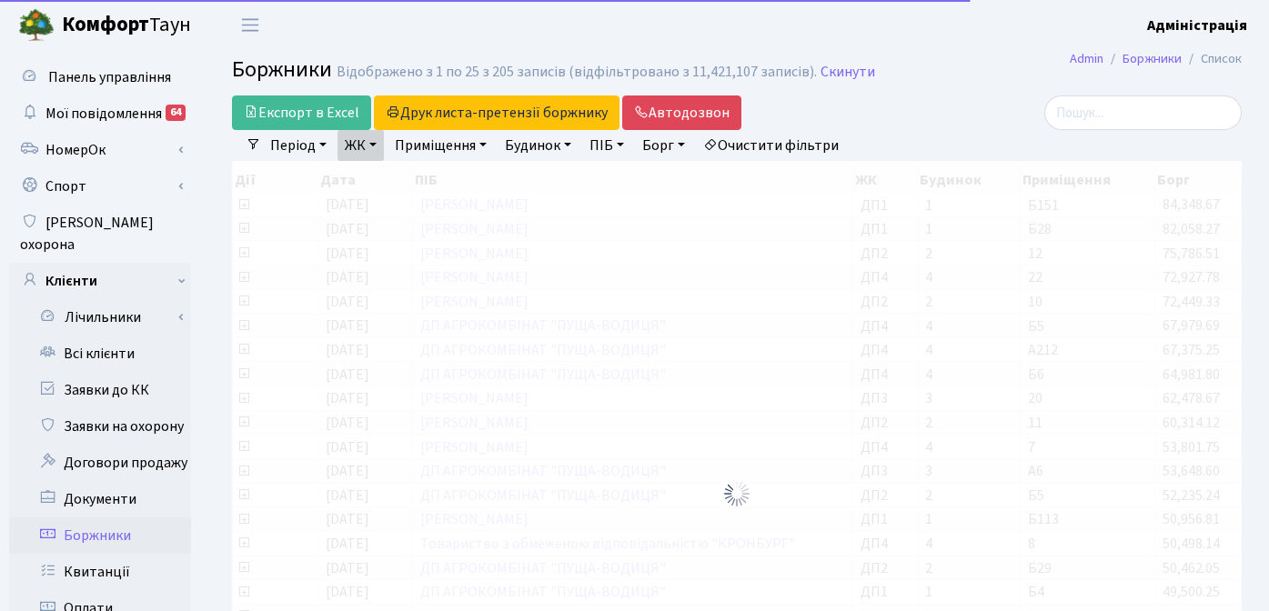
click at [903, 132] on div "Період 28.08.2025 - 28.08.2025 ЖК ТХ, вул. Ділова, 1/2 КТ, вул. Регенераторна, …" at bounding box center [744, 145] width 966 height 31
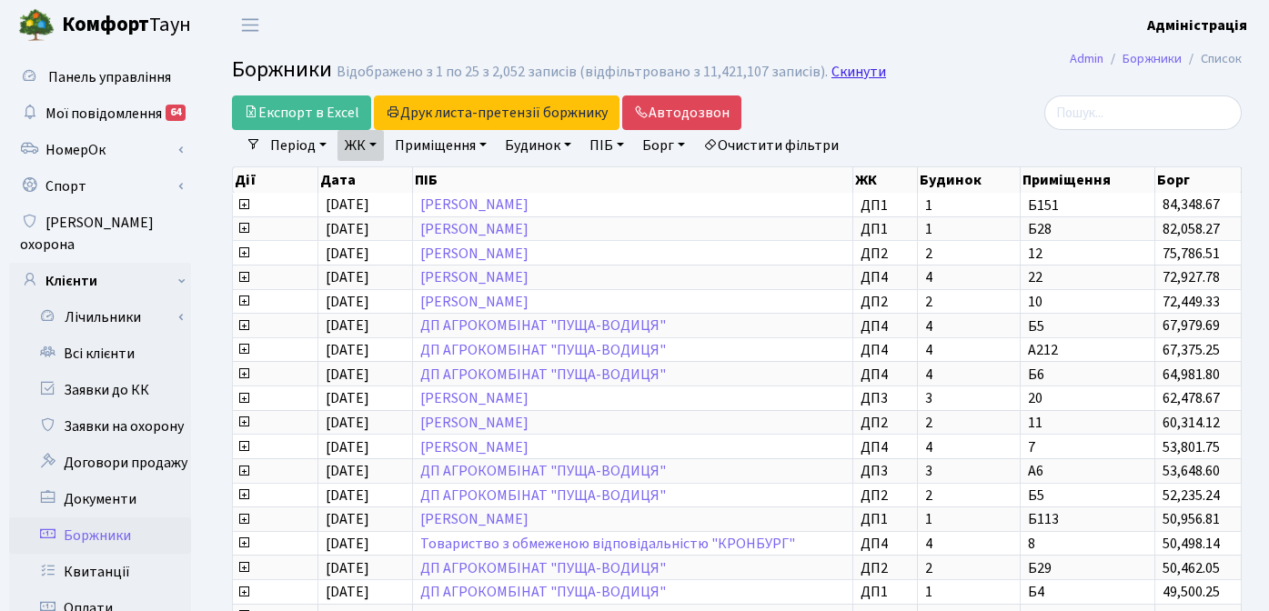
click at [833, 71] on link "Скинути" at bounding box center [859, 72] width 55 height 17
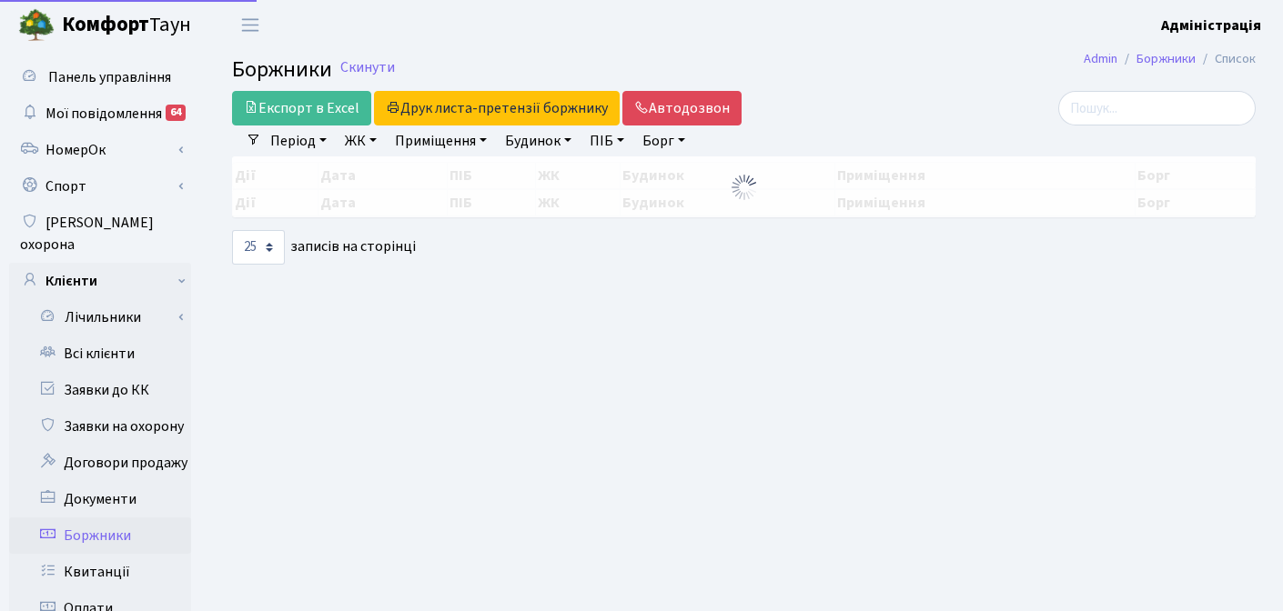
select select "25"
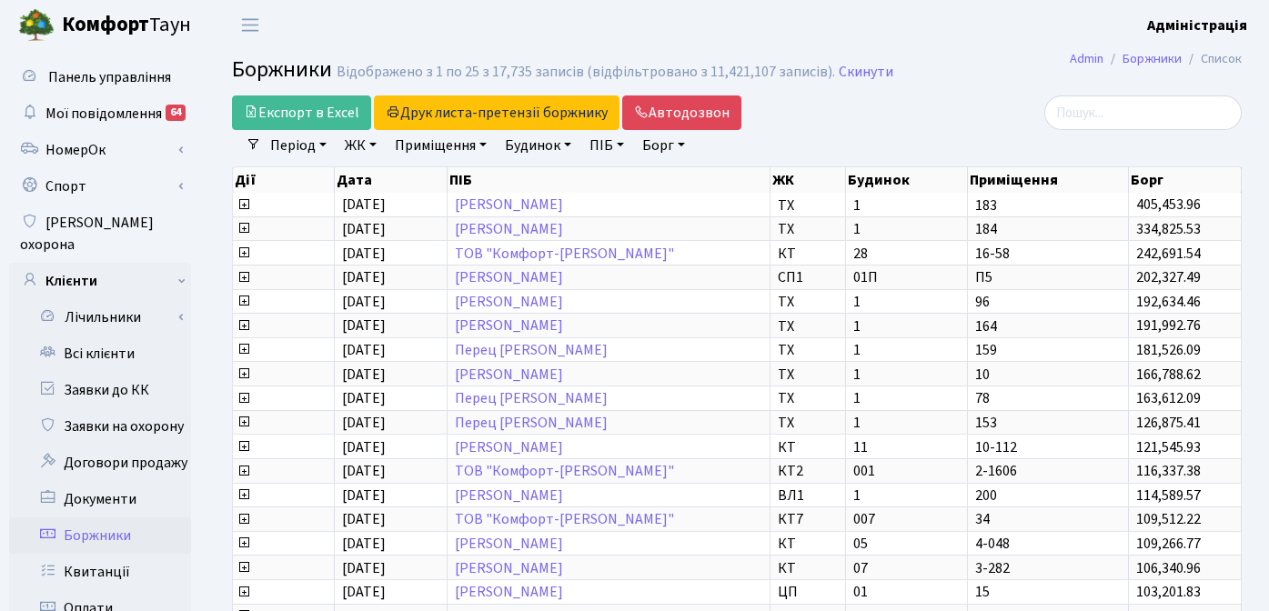
click at [948, 126] on div at bounding box center [1082, 113] width 318 height 35
click at [1022, 116] on div at bounding box center [1082, 113] width 318 height 35
click at [961, 45] on header "[PERSON_NAME] Адміністрація Мій обліковий запис Вийти" at bounding box center [634, 25] width 1269 height 50
click at [338, 26] on header "[PERSON_NAME] Адміністрація Мій обліковий запис Вийти" at bounding box center [634, 25] width 1269 height 50
click at [960, 69] on h2 "Боржники Відображено з 1 по 25 з 17,735 записів (відфільтровано з 11,421,107 за…" at bounding box center [737, 72] width 1010 height 31
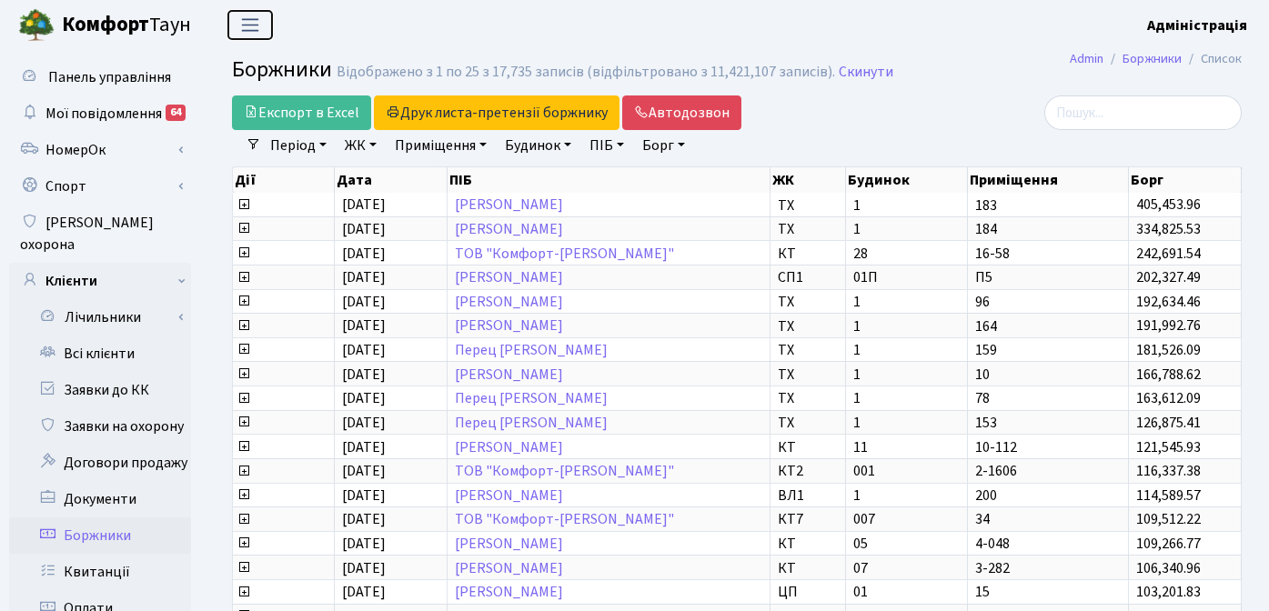
click at [247, 25] on span "Переключити навігацію" at bounding box center [250, 25] width 27 height 21
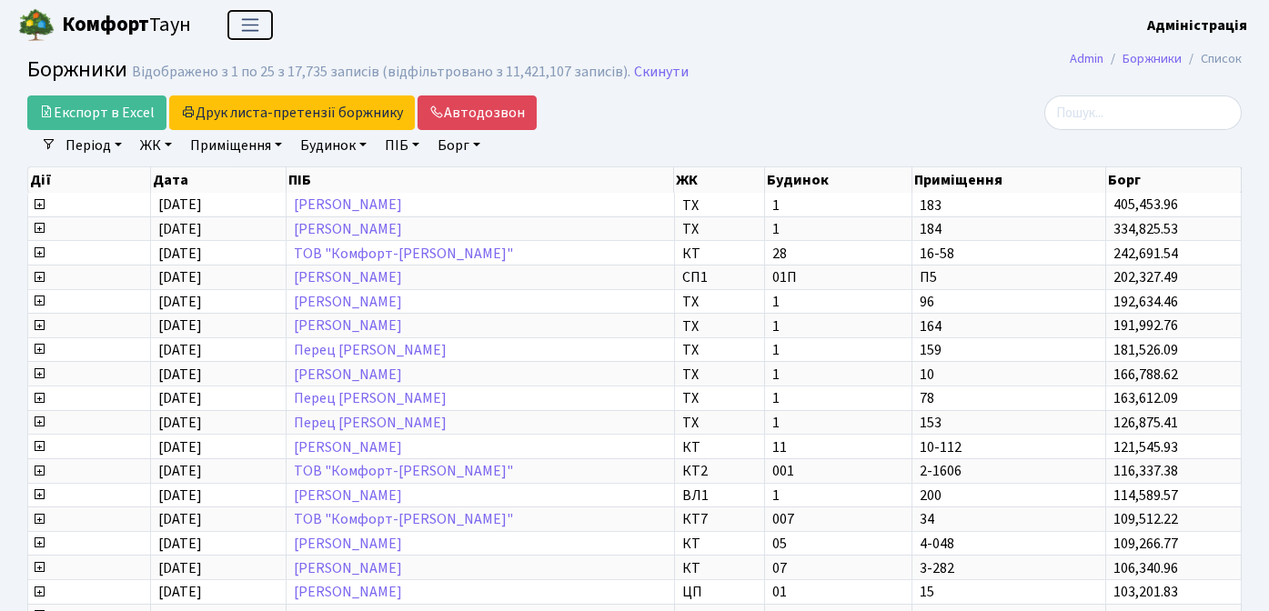
click at [250, 25] on span "Переключити навігацію" at bounding box center [250, 25] width 27 height 21
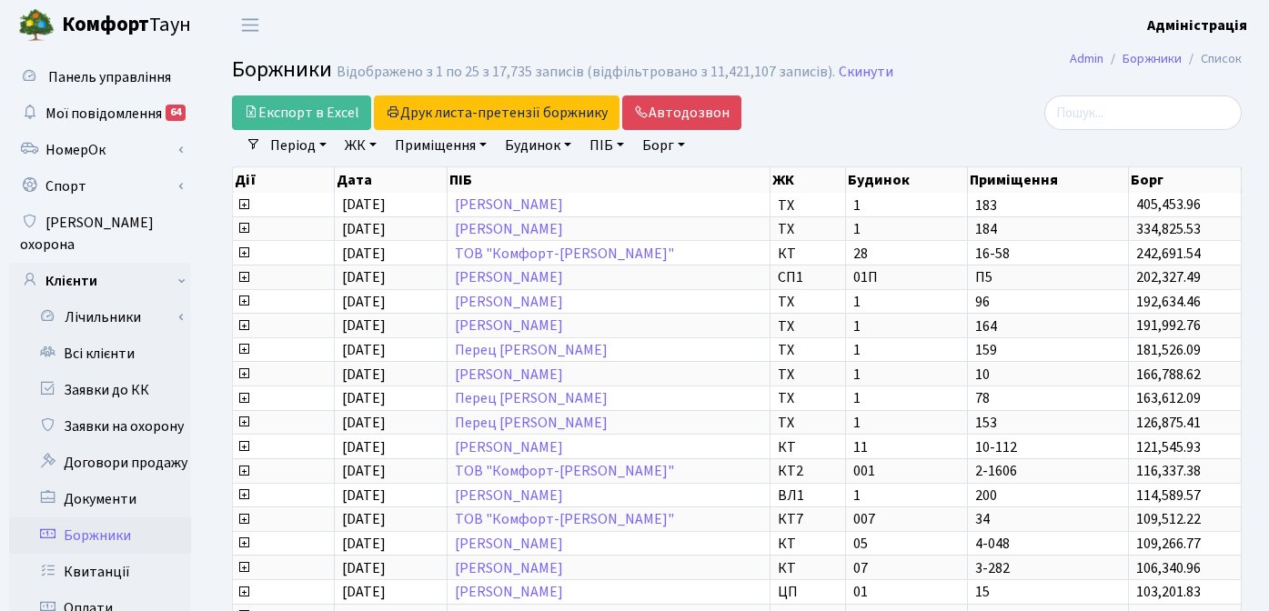
click at [968, 120] on div at bounding box center [1082, 113] width 318 height 35
click at [955, 111] on div at bounding box center [1082, 113] width 318 height 35
click at [1012, 116] on div at bounding box center [1082, 113] width 318 height 35
